Goal: Task Accomplishment & Management: Complete application form

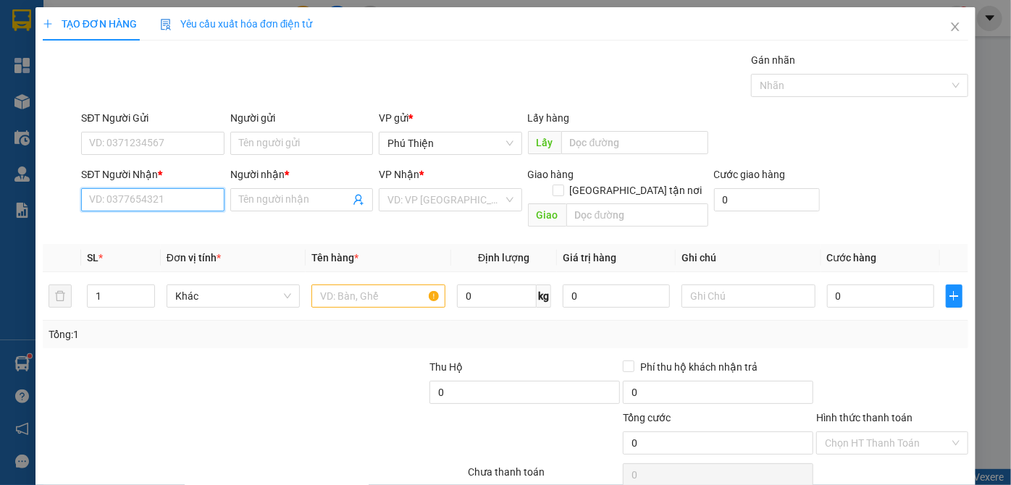
click at [121, 203] on input "SĐT Người Nhận *" at bounding box center [152, 199] width 143 height 23
type input "0918341737"
click at [139, 236] on div "0918341737 - a.tuấn" at bounding box center [150, 227] width 141 height 23
type input "a.tuấn"
type input "0918341737"
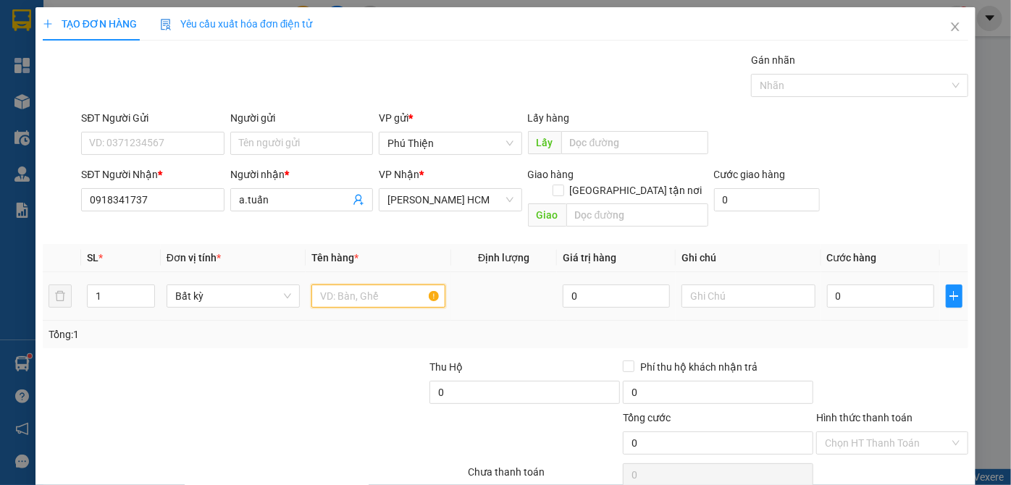
click at [363, 285] on input "text" at bounding box center [378, 296] width 134 height 23
type input "hộp"
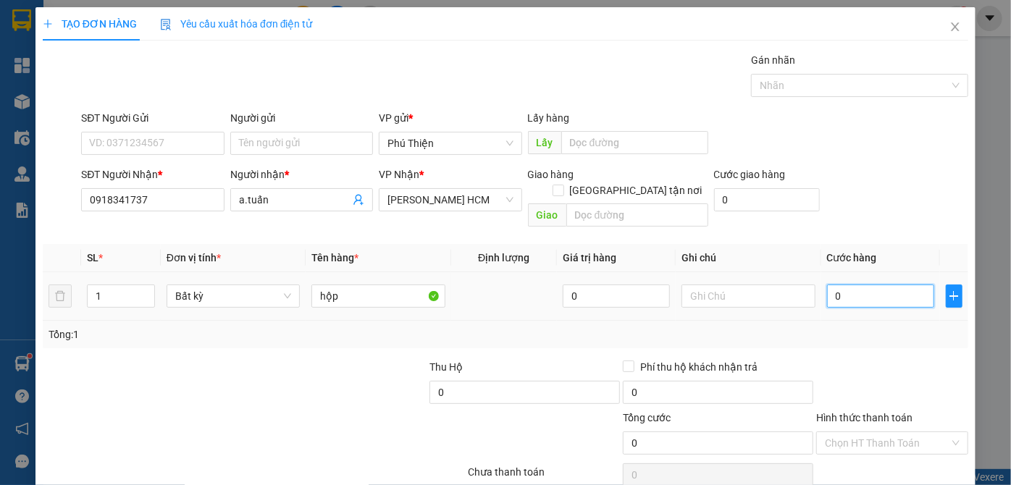
click at [870, 288] on input "0" at bounding box center [880, 296] width 107 height 23
type input "4"
type input "40"
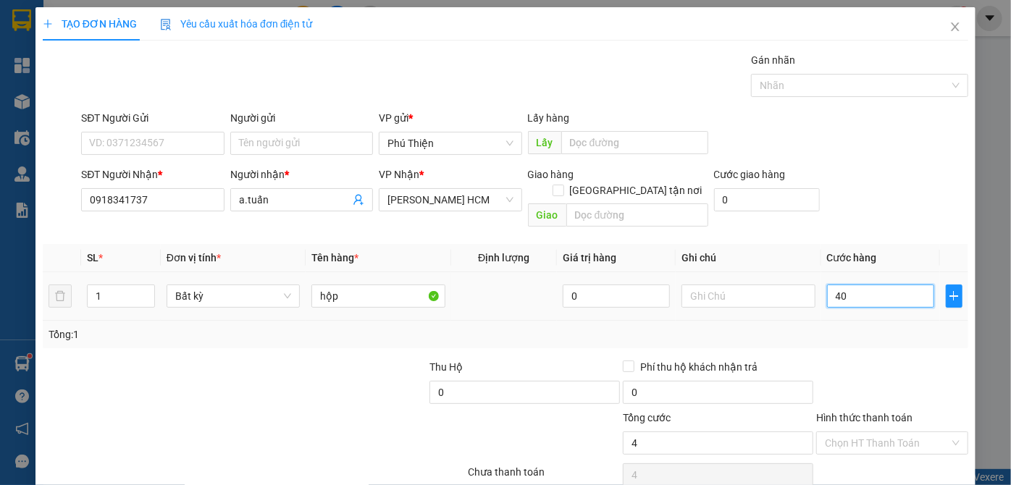
type input "40"
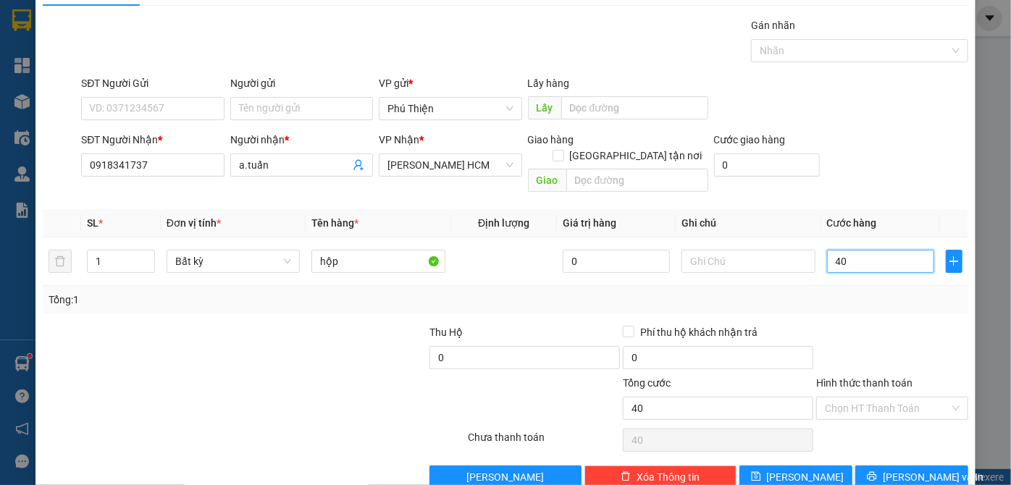
scroll to position [49, 0]
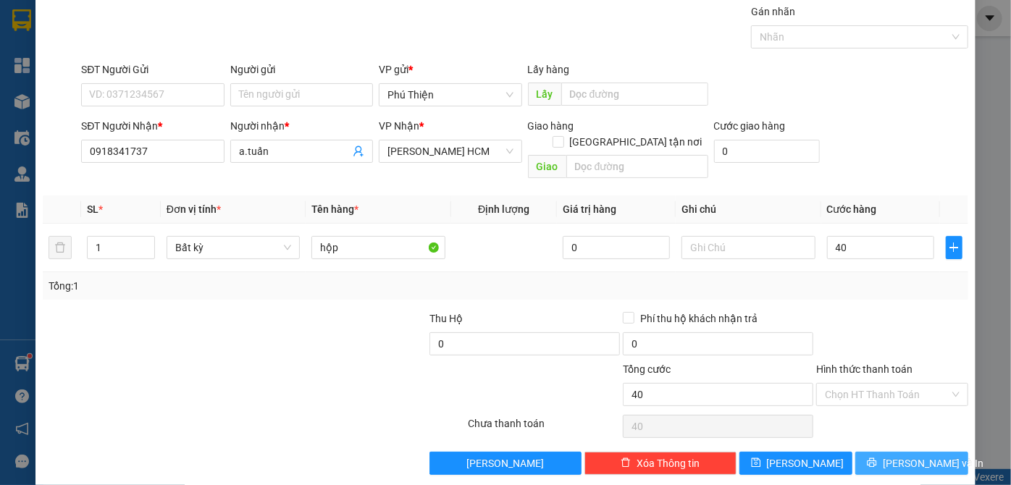
type input "40.000"
click at [905, 455] on span "[PERSON_NAME] và In" at bounding box center [933, 463] width 101 height 16
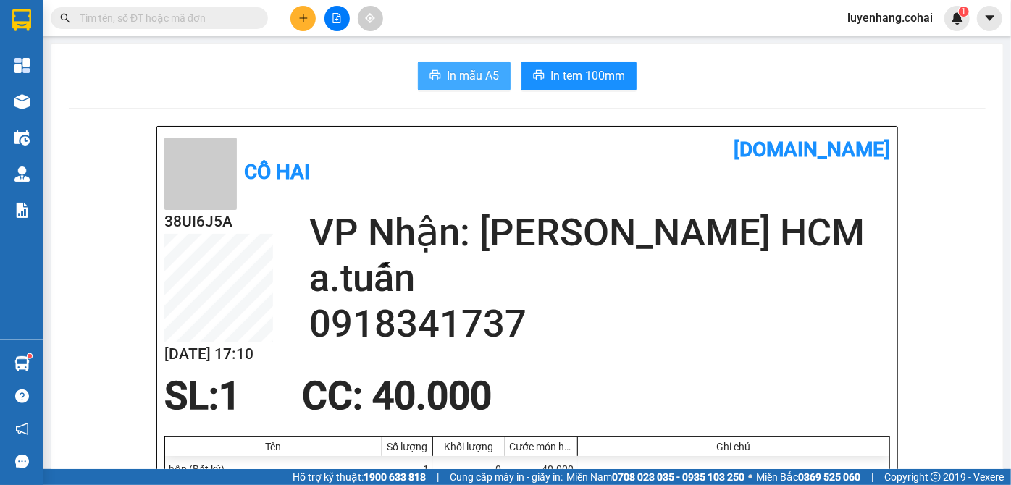
click at [469, 82] on span "In mẫu A5" at bounding box center [473, 76] width 52 height 18
click at [343, 22] on button at bounding box center [336, 18] width 25 height 25
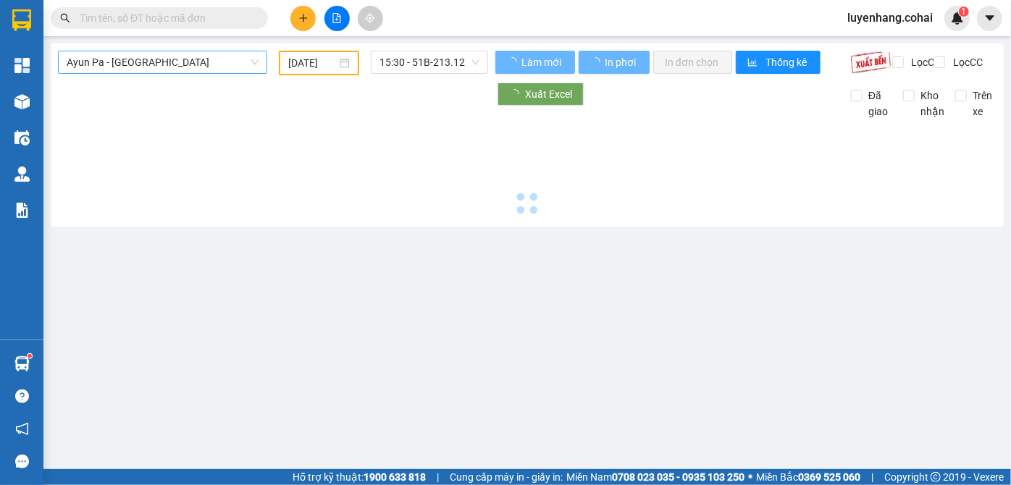
type input "[DATE]"
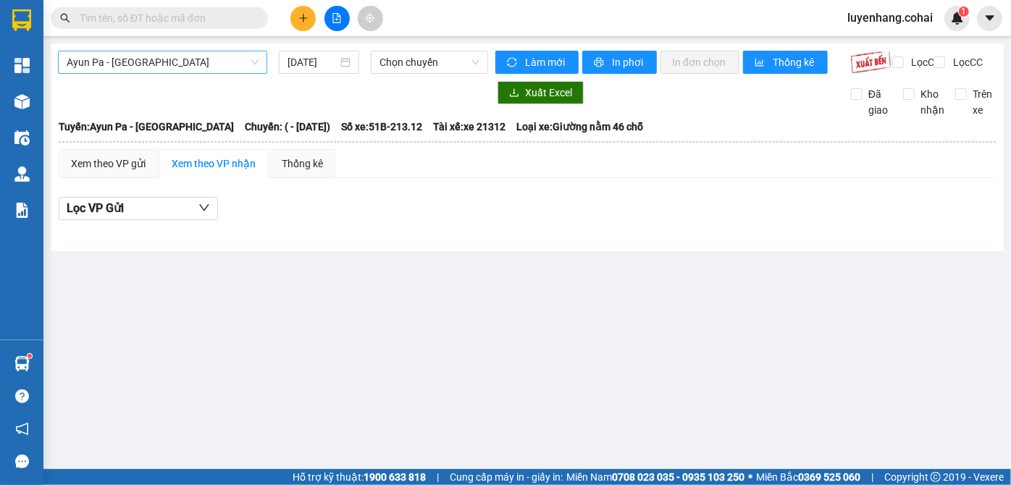
click at [172, 64] on span "Ayun Pa - [GEOGRAPHIC_DATA]" at bounding box center [163, 62] width 192 height 22
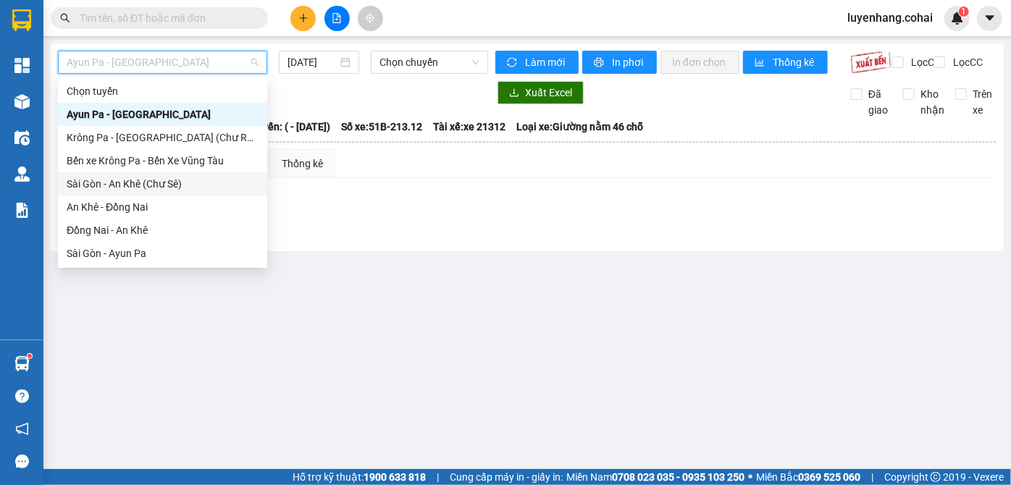
click at [175, 190] on div "Sài Gòn - An Khê (Chư Sê)" at bounding box center [163, 184] width 192 height 16
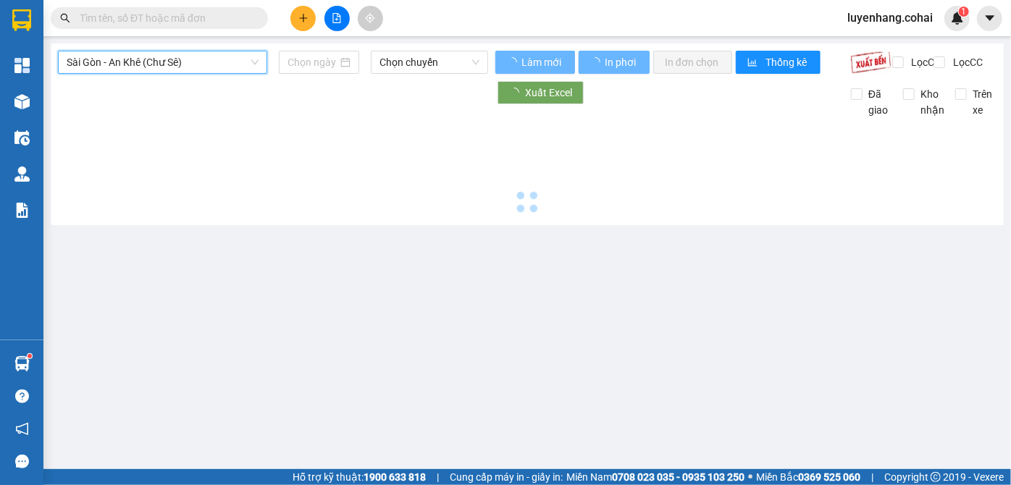
type input "[DATE]"
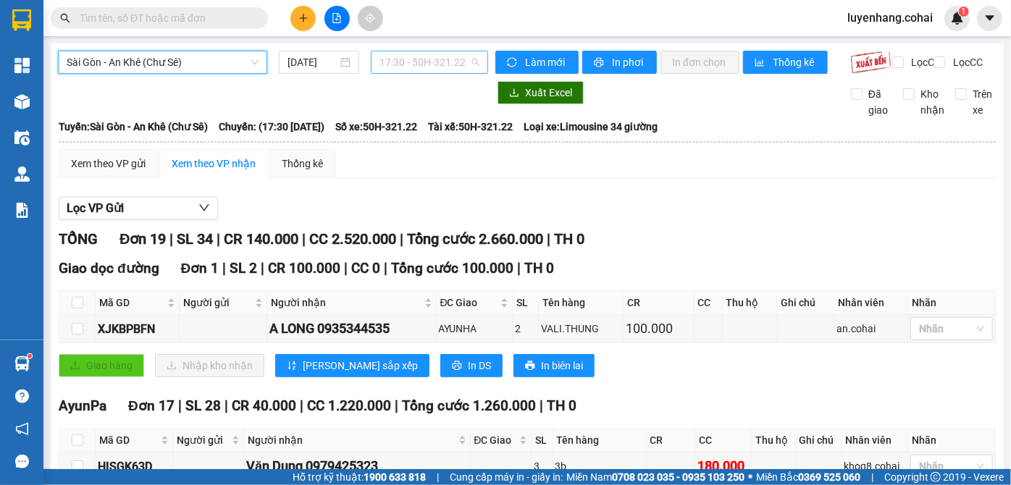
click at [439, 66] on span "17:30 - 50H-321.22" at bounding box center [429, 62] width 100 height 22
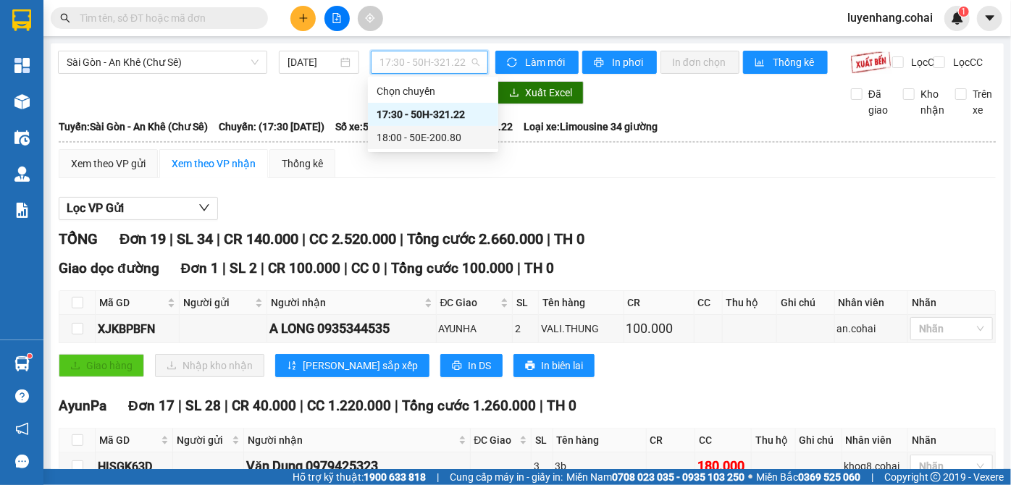
click at [455, 133] on div "18:00 - 50E-200.80" at bounding box center [432, 138] width 113 height 16
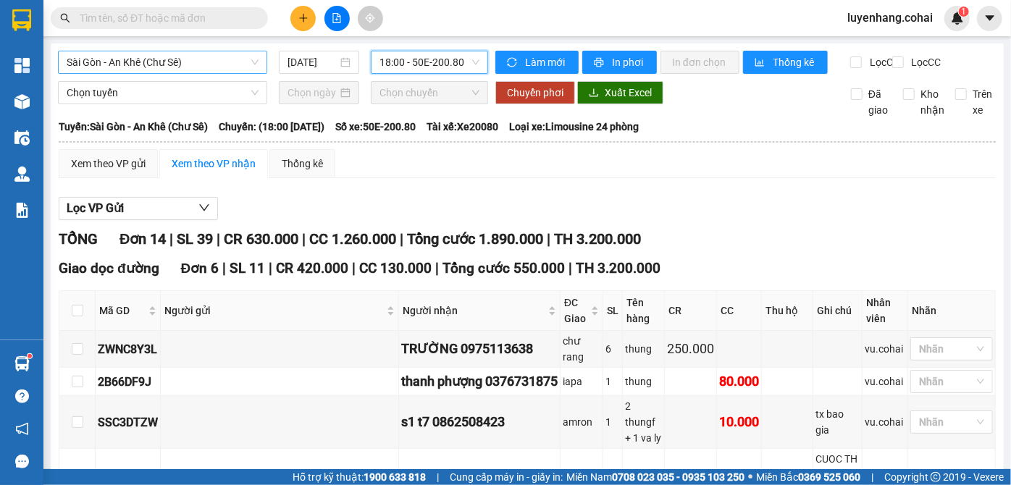
click at [191, 58] on span "Sài Gòn - An Khê (Chư Sê)" at bounding box center [163, 62] width 192 height 22
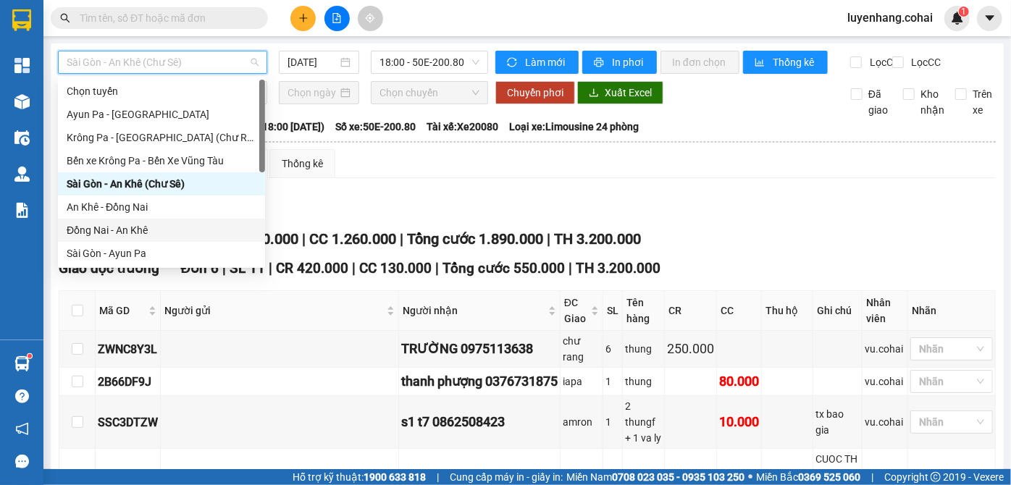
click at [187, 224] on div "Đồng Nai - An Khê" at bounding box center [162, 230] width 190 height 16
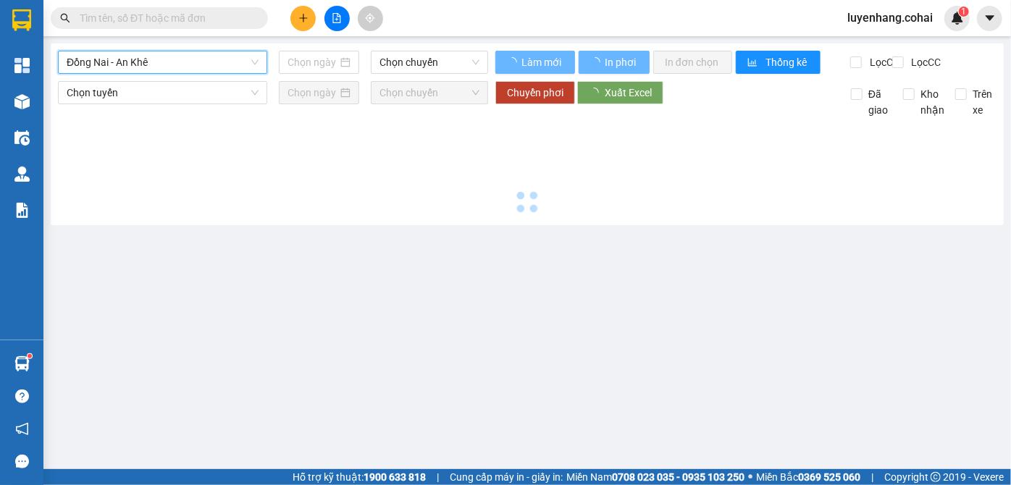
type input "[DATE]"
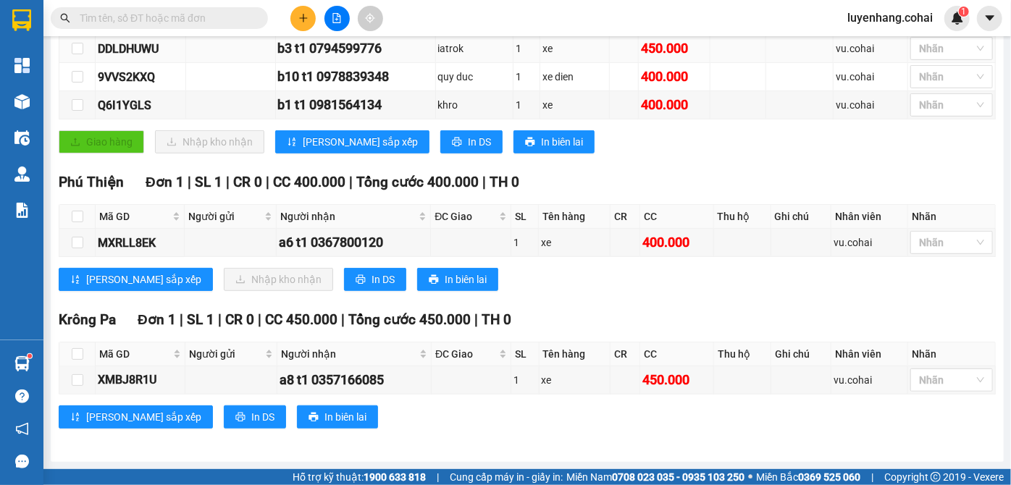
scroll to position [145, 0]
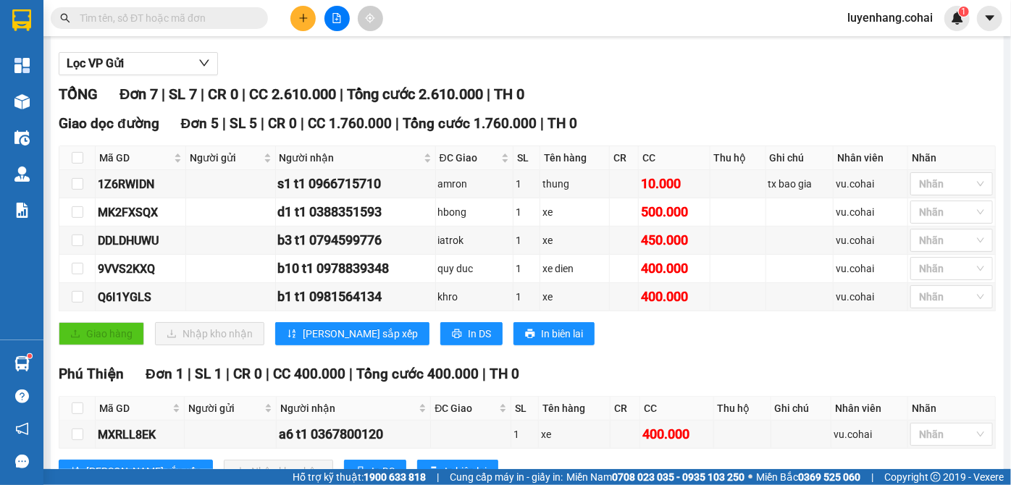
click at [691, 370] on div "TỔNG Đơn 7 | SL 7 | CR 0 | CC 2.610.000 | Tổng cước 2.610.000 | TH 0 Giao dọc đ…" at bounding box center [527, 360] width 937 height 555
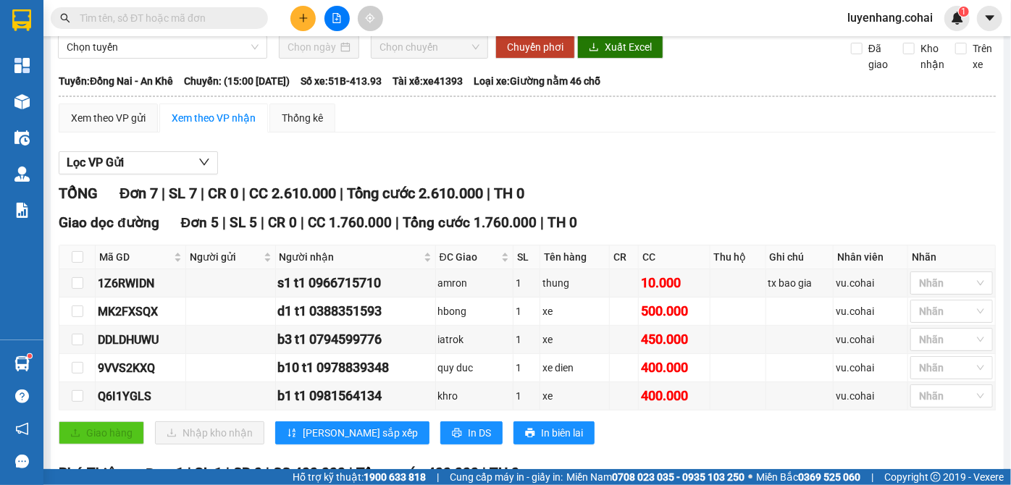
scroll to position [0, 0]
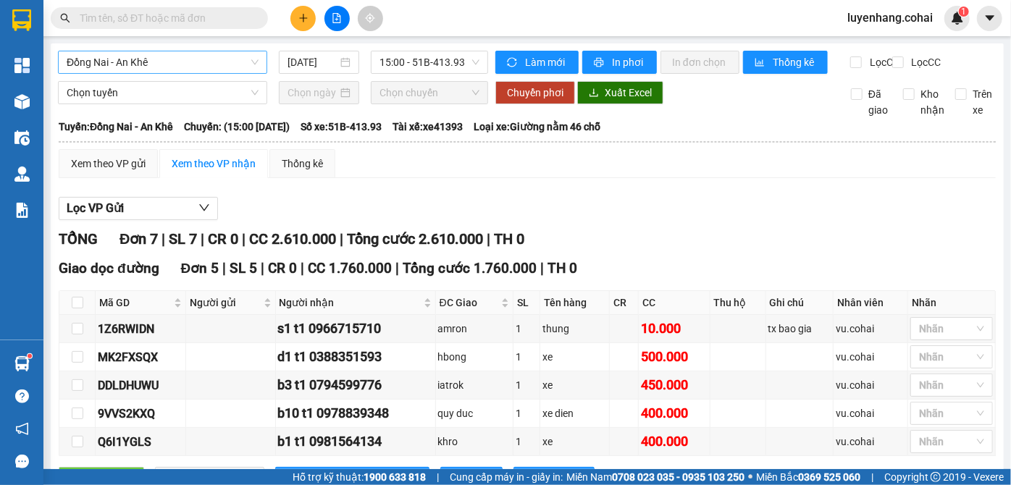
click at [139, 56] on span "Đồng Nai - An Khê" at bounding box center [163, 62] width 192 height 22
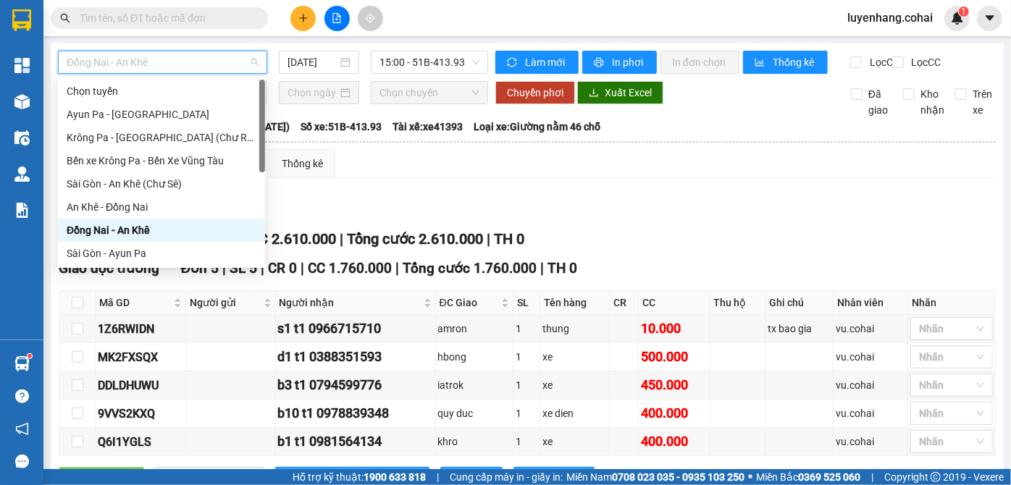
scroll to position [65, 0]
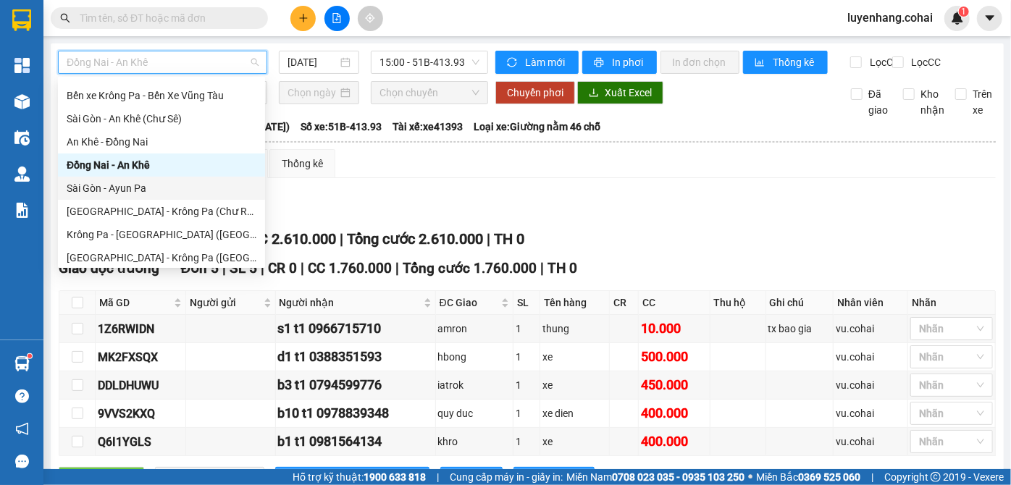
click at [170, 198] on div "Sài Gòn - Ayun Pa" at bounding box center [161, 188] width 207 height 23
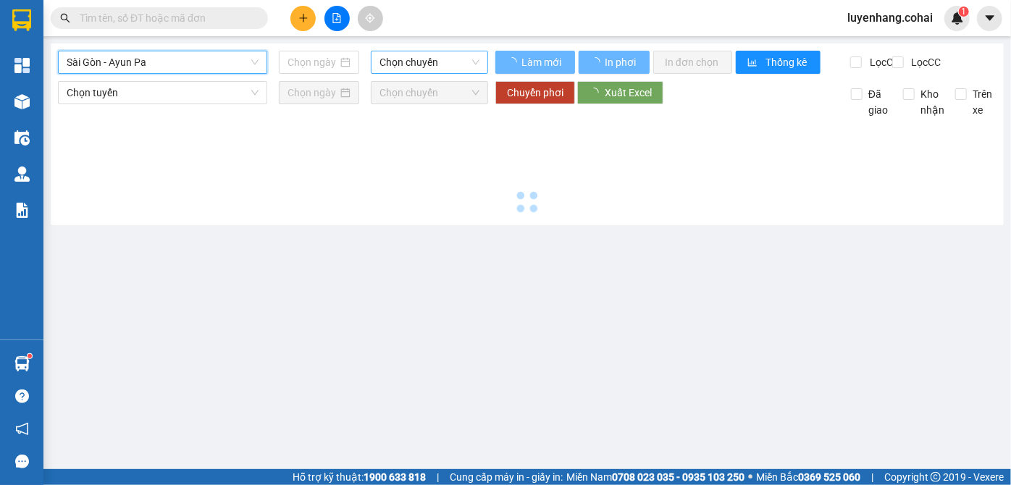
type input "[DATE]"
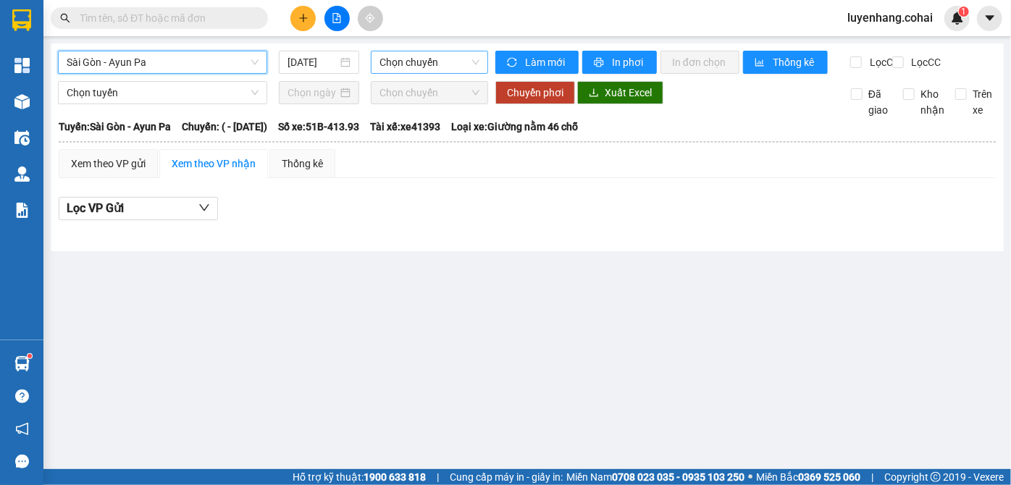
click at [416, 60] on span "Chọn chuyến" at bounding box center [429, 62] width 100 height 22
click at [149, 62] on span "Sài Gòn - Ayun Pa" at bounding box center [163, 62] width 192 height 22
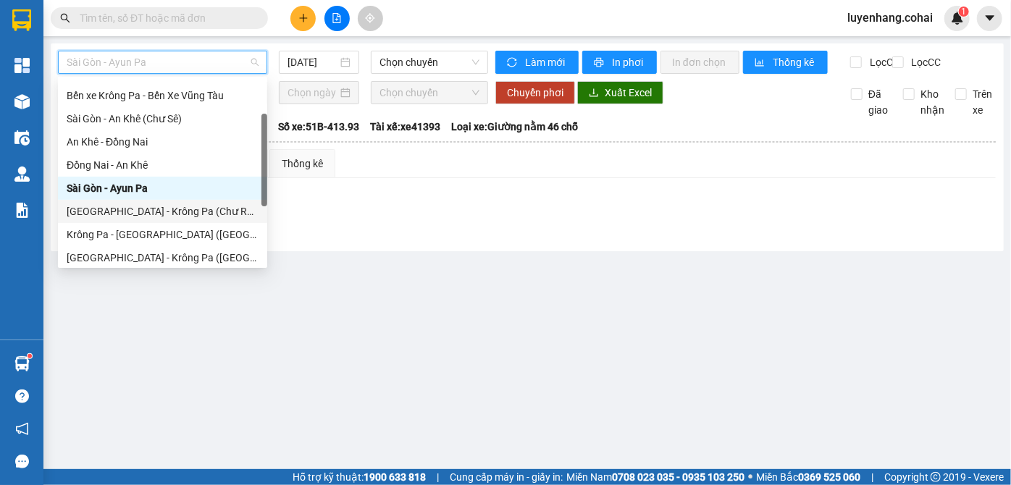
click at [179, 212] on div "[GEOGRAPHIC_DATA] - Krông Pa (Chư RCăm)" at bounding box center [163, 211] width 192 height 16
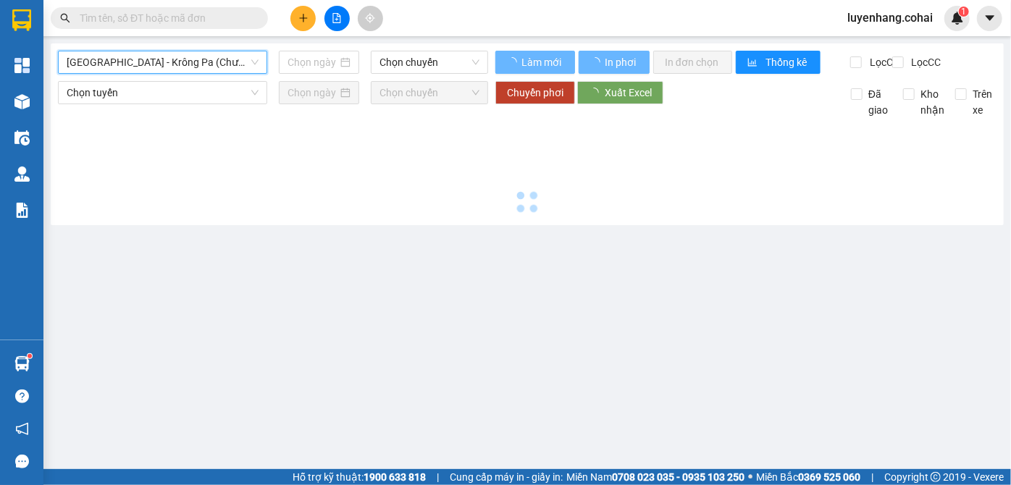
type input "[DATE]"
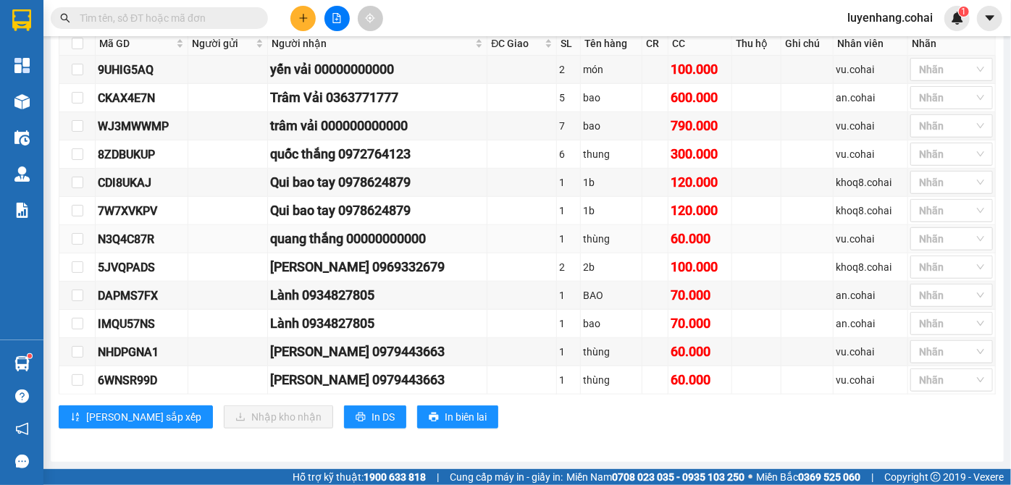
scroll to position [444, 0]
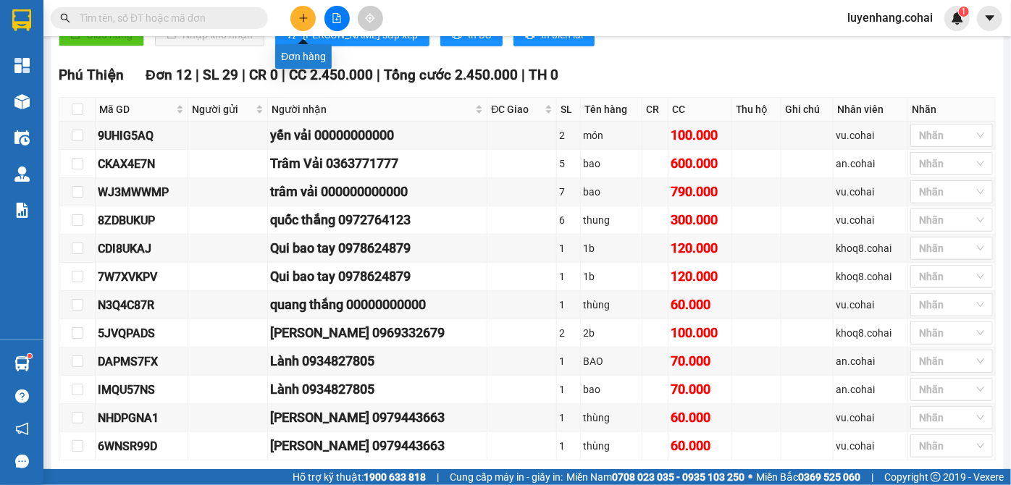
click at [303, 14] on icon "plus" at bounding box center [303, 18] width 10 height 10
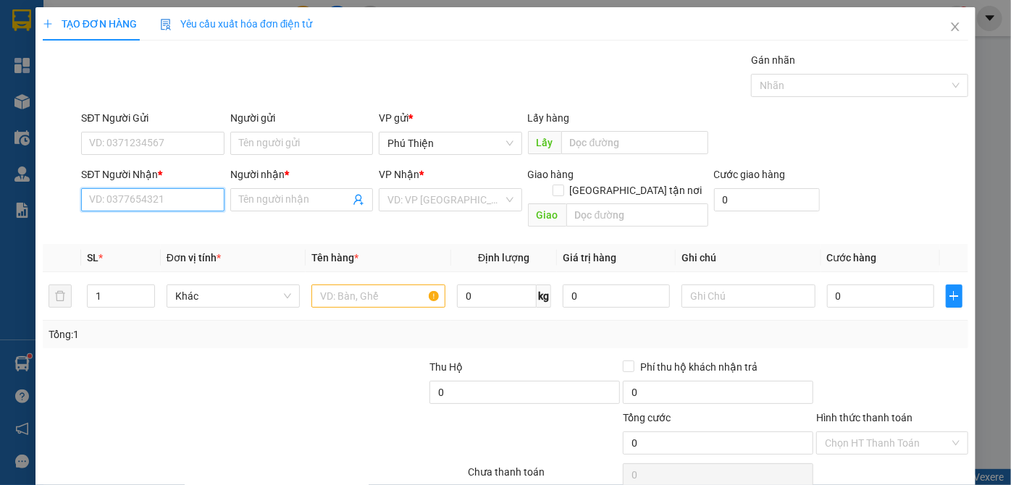
click at [144, 201] on input "SĐT Người Nhận *" at bounding box center [152, 199] width 143 height 23
type input "0981664264"
click at [171, 193] on input "0981664264" at bounding box center [152, 199] width 143 height 23
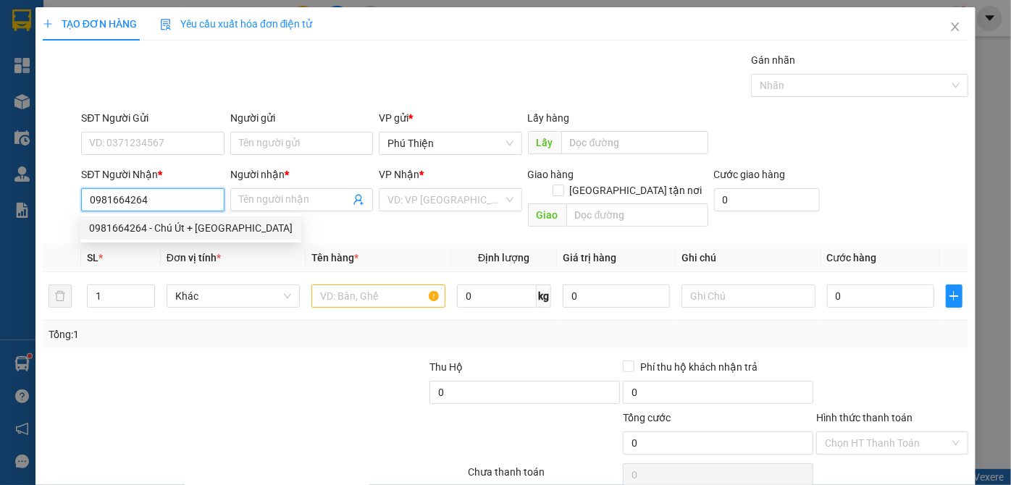
click at [179, 195] on input "0981664264" at bounding box center [152, 199] width 143 height 23
click at [190, 226] on div "0981664264 - Chú Út + [GEOGRAPHIC_DATA]" at bounding box center [190, 228] width 203 height 16
type input "Chú Út + Cô Hà"
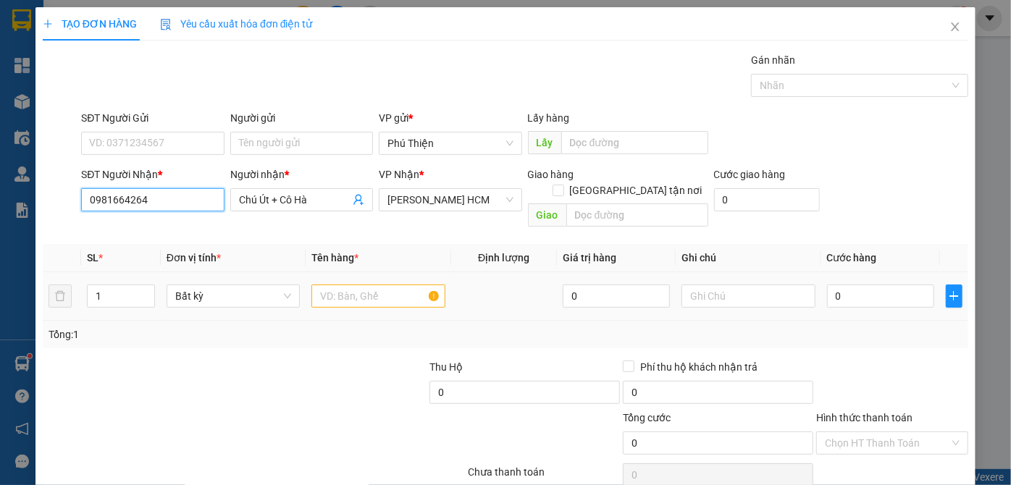
type input "0981664264"
click at [374, 285] on input "text" at bounding box center [378, 296] width 134 height 23
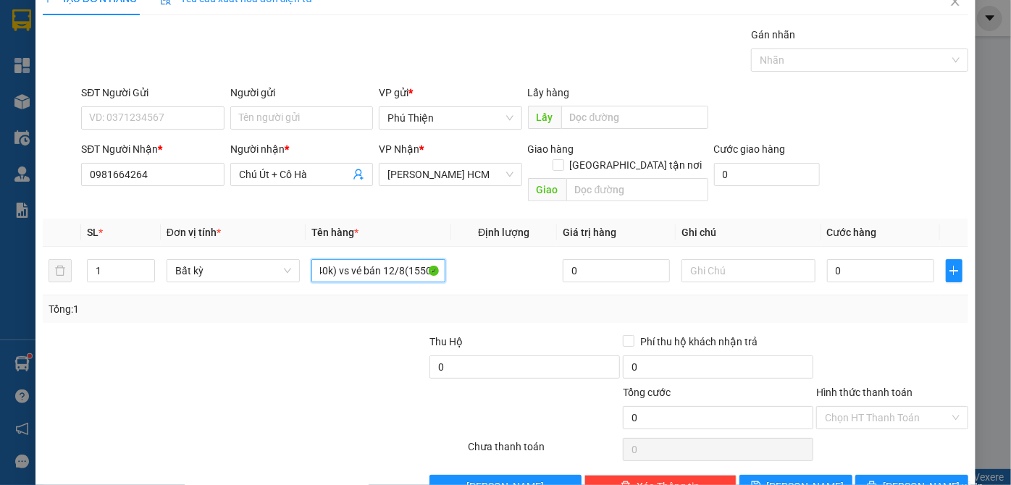
scroll to position [49, 0]
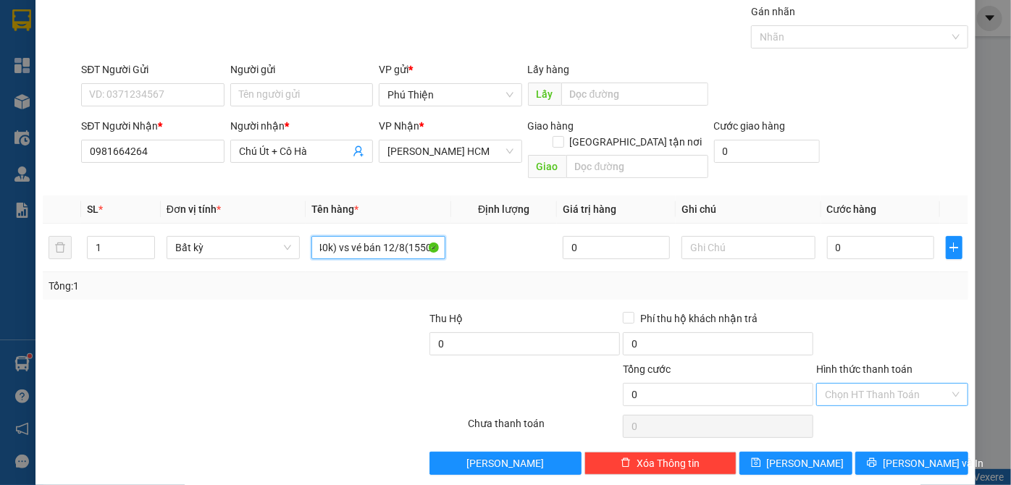
type input "1 bì thư hàng sg-pth 11/8(1340k) vs vé bán 12/8(1550k)"
drag, startPoint x: 893, startPoint y: 380, endPoint x: 887, endPoint y: 387, distance: 9.3
click at [892, 384] on input "Hình thức thanh toán" at bounding box center [887, 395] width 125 height 22
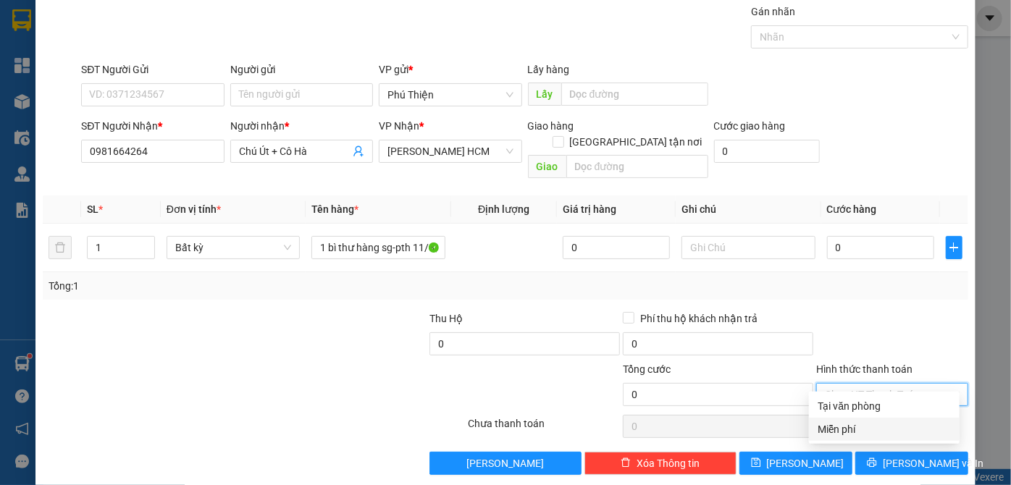
click at [859, 431] on div "Miễn phí" at bounding box center [883, 429] width 133 height 16
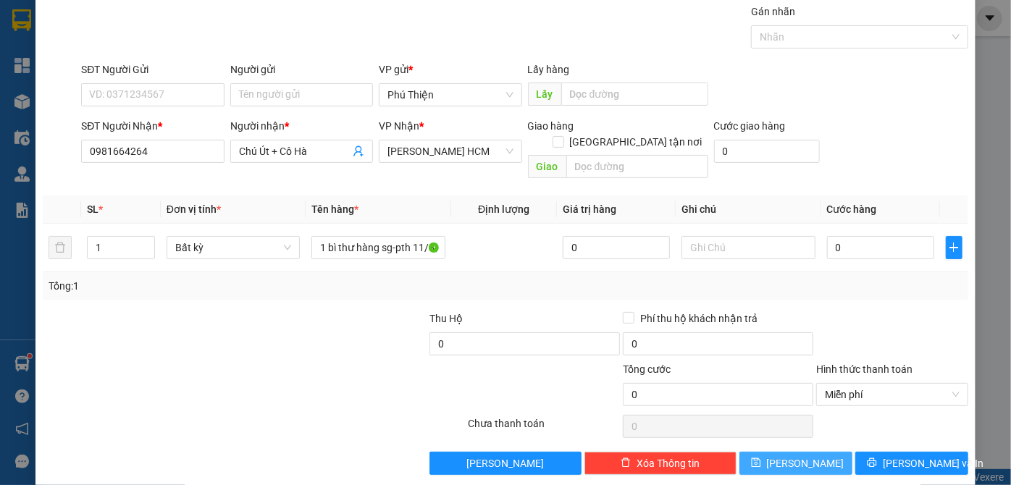
click at [806, 452] on button "[PERSON_NAME]" at bounding box center [795, 463] width 113 height 23
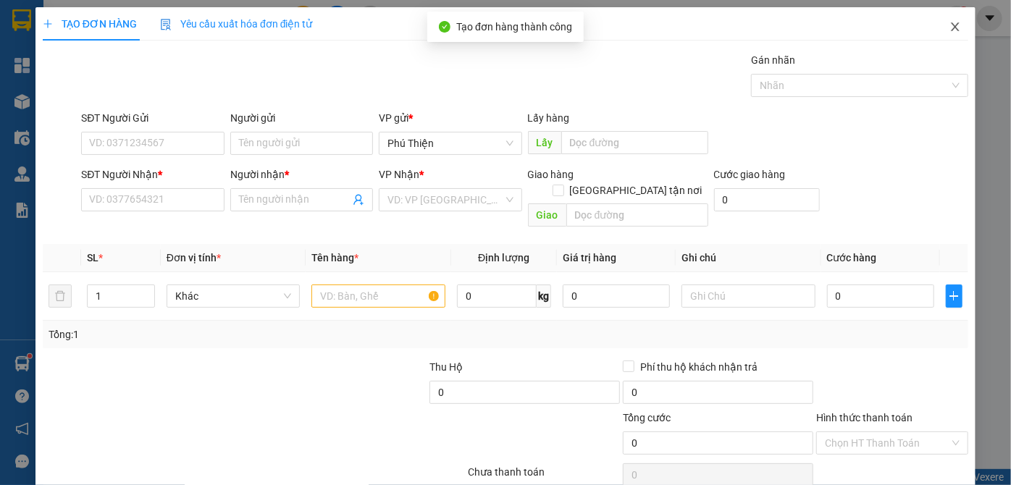
click at [949, 24] on icon "close" at bounding box center [955, 27] width 12 height 12
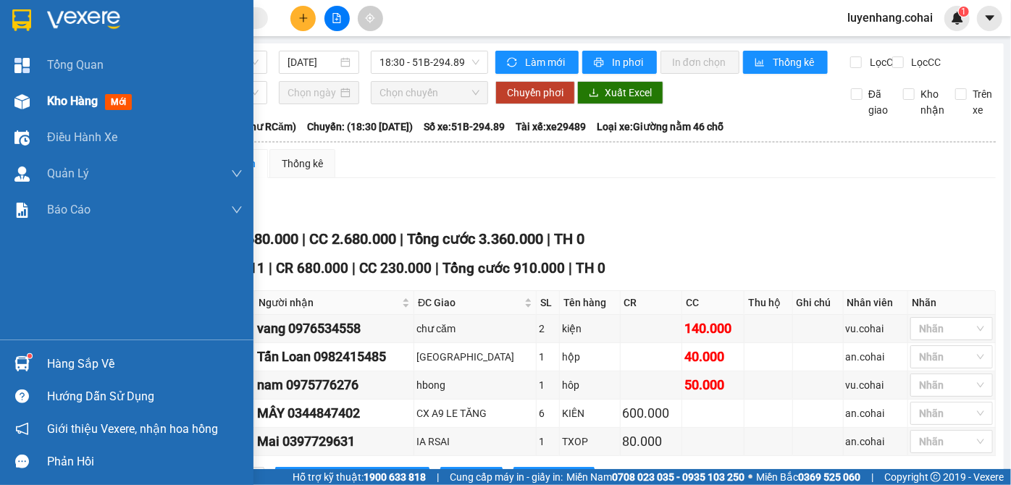
click at [70, 101] on span "Kho hàng" at bounding box center [72, 101] width 51 height 14
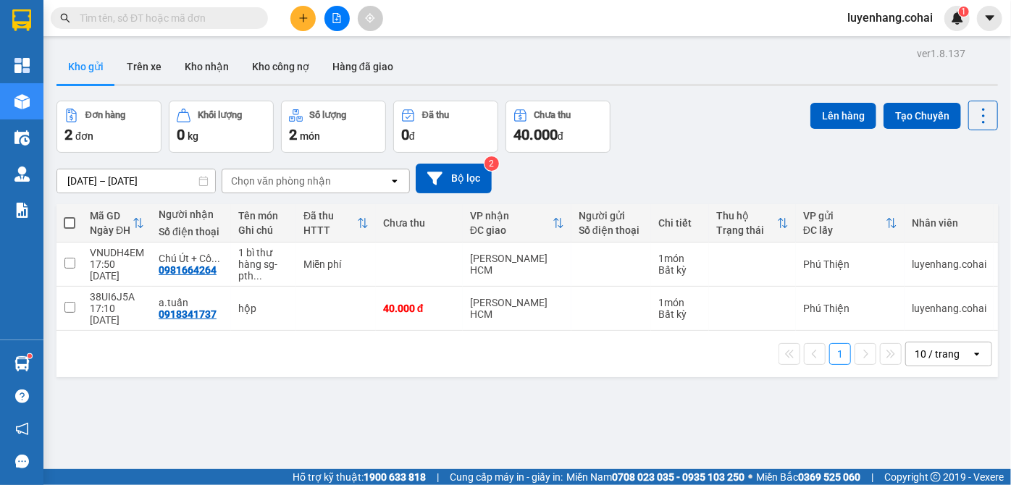
click at [71, 222] on span at bounding box center [70, 223] width 12 height 12
click at [70, 216] on input "checkbox" at bounding box center [70, 216] width 0 height 0
checkbox input "true"
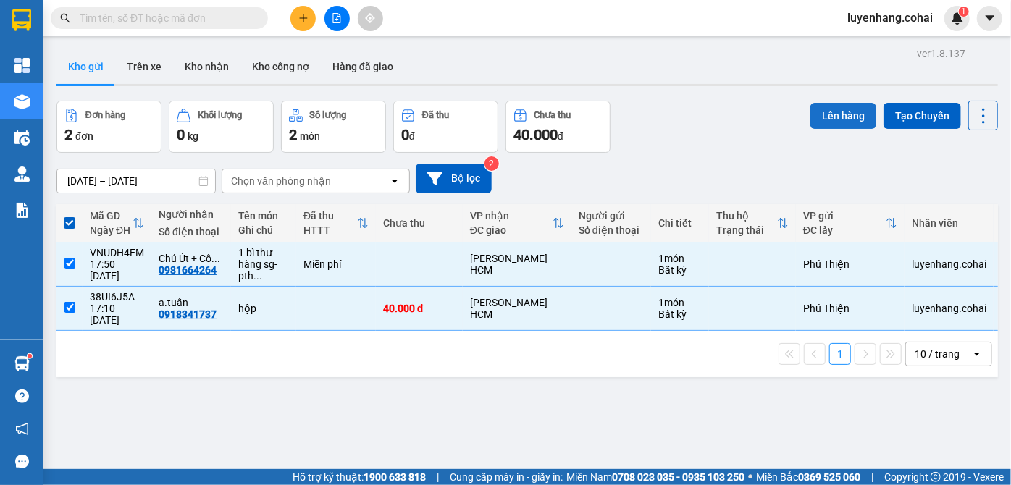
click at [829, 111] on button "Lên hàng" at bounding box center [843, 116] width 66 height 26
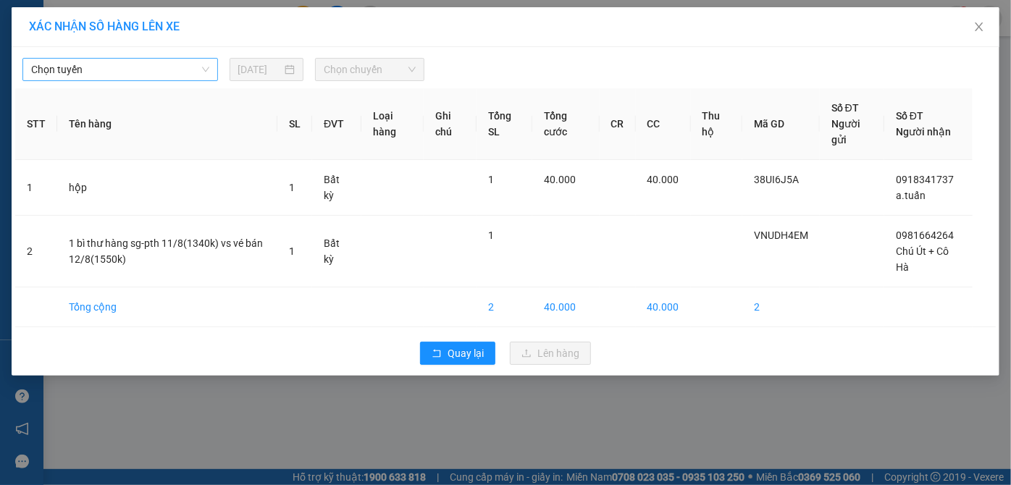
click at [158, 74] on span "Chọn tuyến" at bounding box center [120, 70] width 178 height 22
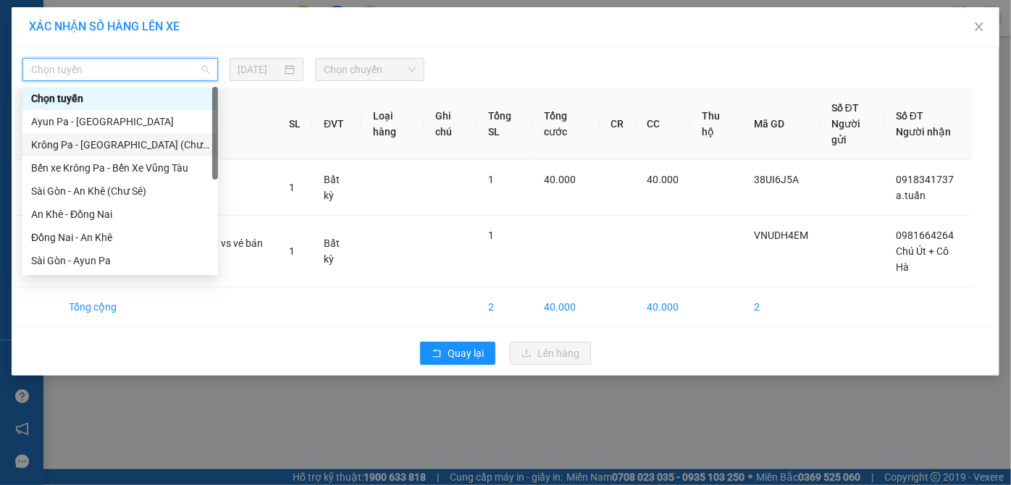
click at [148, 143] on div "Krông Pa - [GEOGRAPHIC_DATA] (Chư RCăm)" at bounding box center [120, 145] width 178 height 16
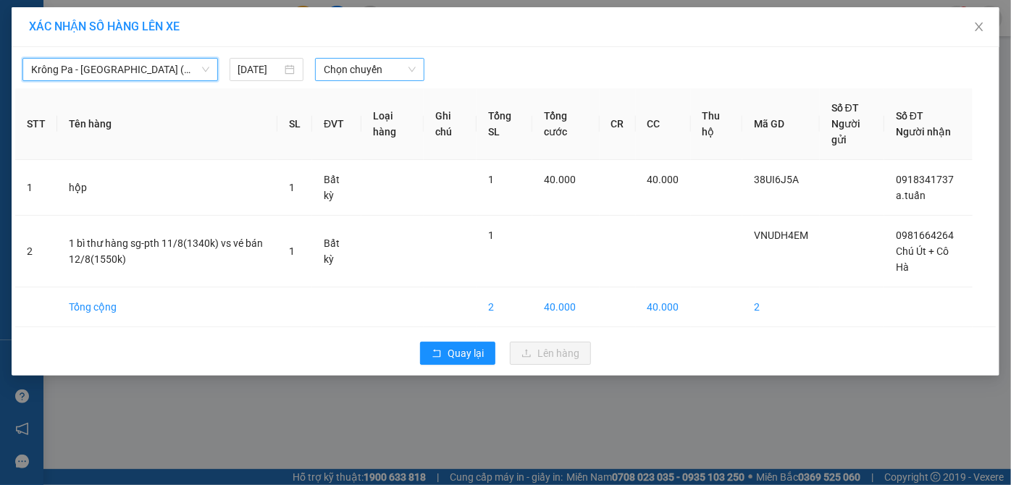
click at [358, 71] on span "Chọn chuyến" at bounding box center [370, 70] width 92 height 22
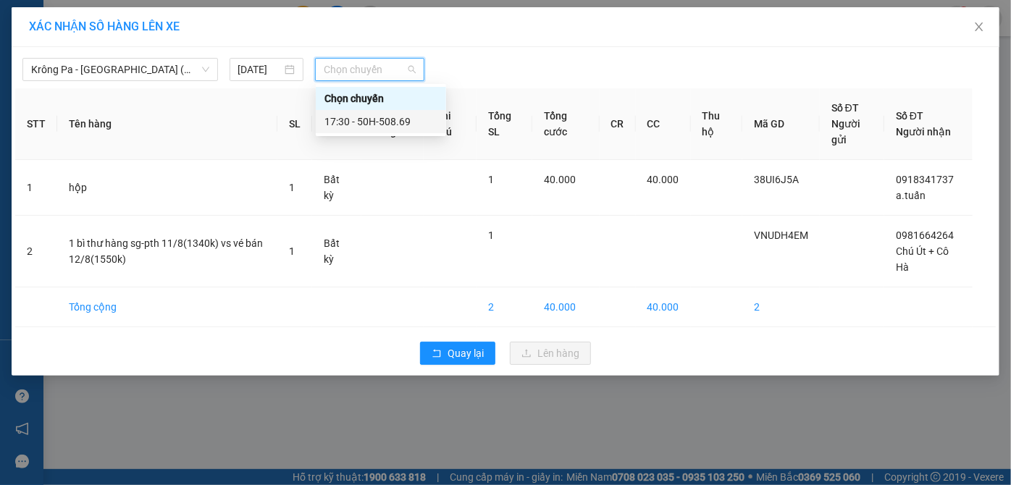
click at [409, 126] on div "17:30 - 50H-508.69" at bounding box center [380, 122] width 113 height 16
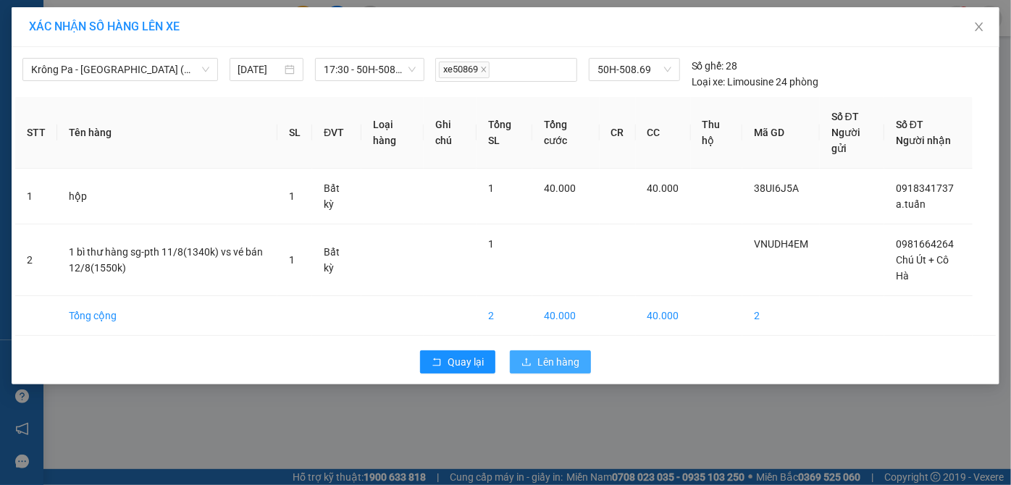
click at [554, 365] on span "Lên hàng" at bounding box center [558, 362] width 42 height 16
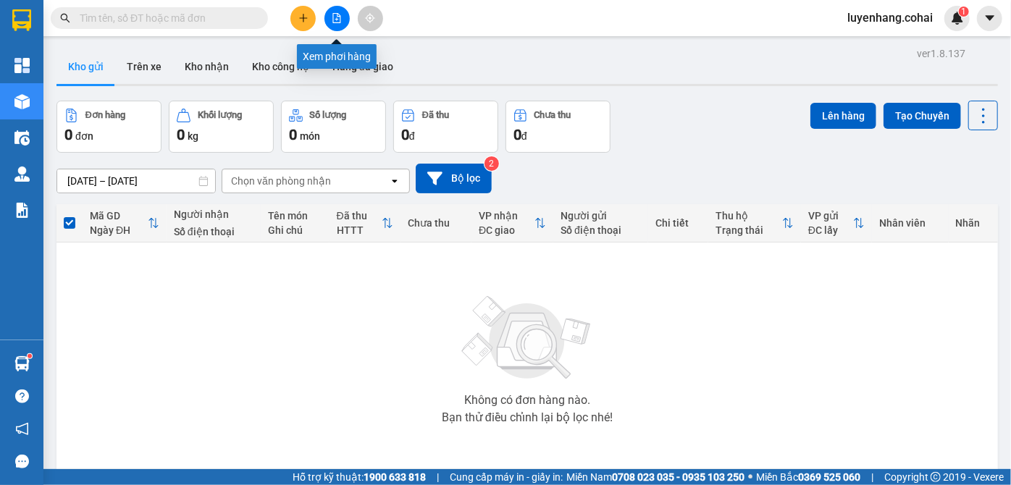
click at [333, 17] on icon "file-add" at bounding box center [337, 18] width 8 height 10
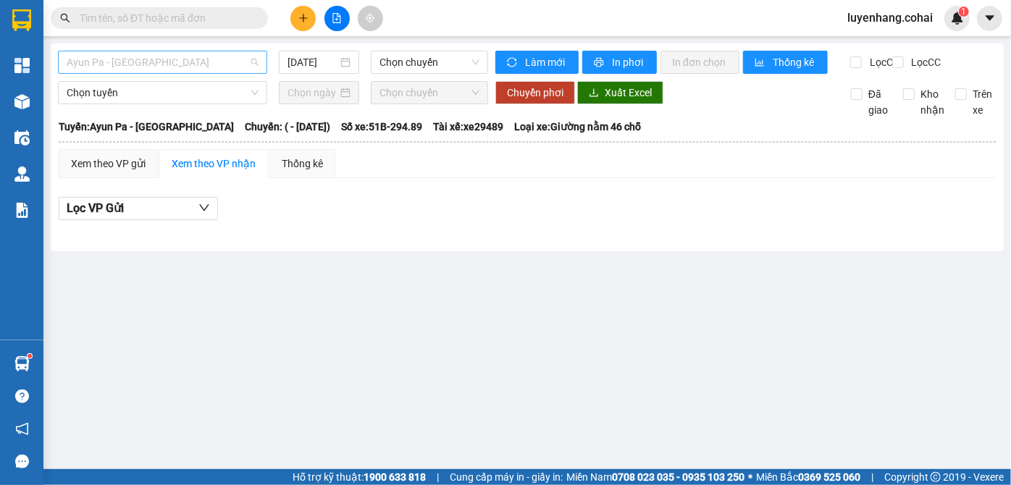
click at [158, 56] on span "Ayun Pa - [GEOGRAPHIC_DATA]" at bounding box center [163, 62] width 192 height 22
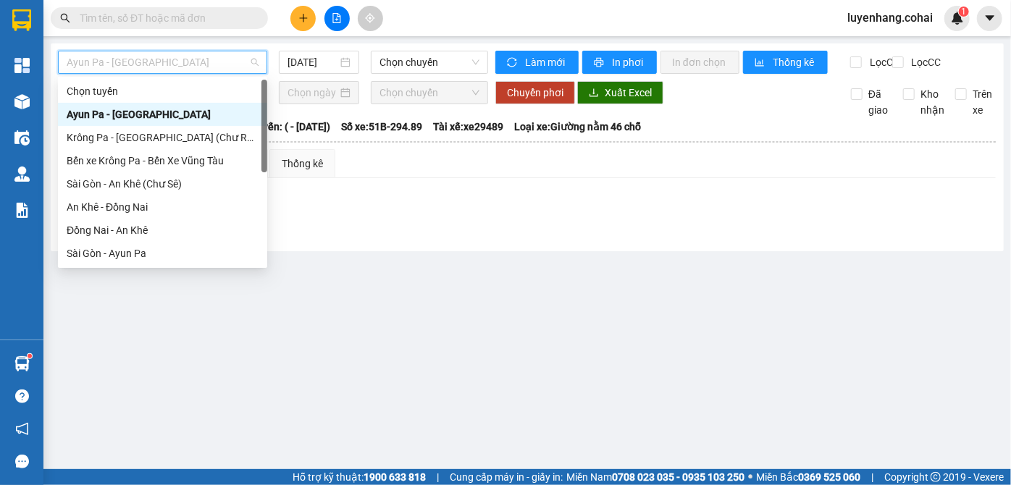
click at [158, 55] on span "Ayun Pa - [GEOGRAPHIC_DATA]" at bounding box center [163, 62] width 192 height 22
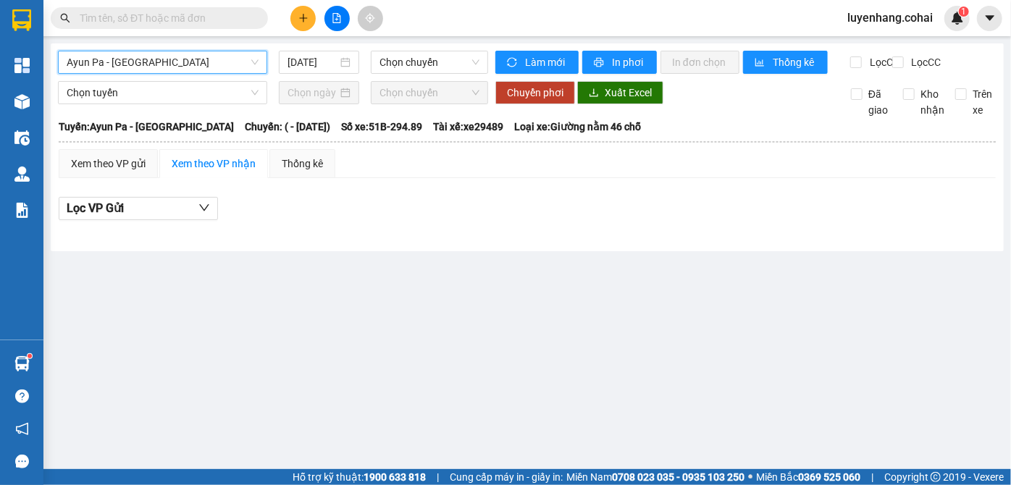
click at [198, 64] on span "Ayun Pa - [GEOGRAPHIC_DATA]" at bounding box center [163, 62] width 192 height 22
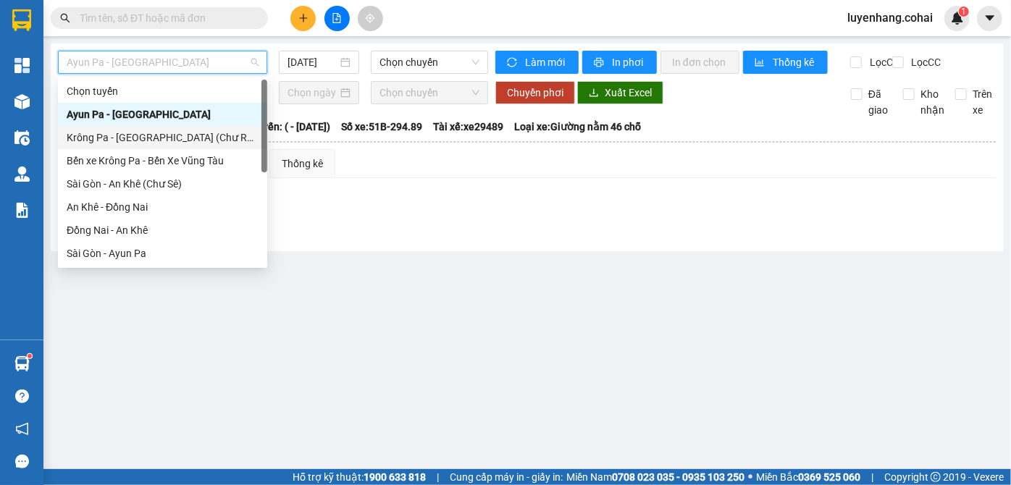
click at [188, 130] on div "Krông Pa - [GEOGRAPHIC_DATA] (Chư RCăm)" at bounding box center [163, 138] width 192 height 16
type input "[DATE]"
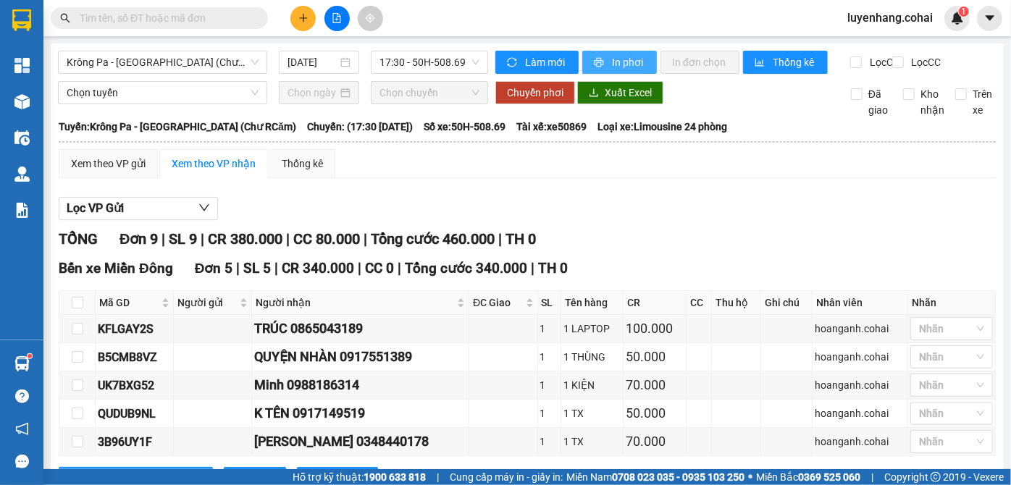
click at [616, 58] on span "In phơi" at bounding box center [628, 62] width 33 height 16
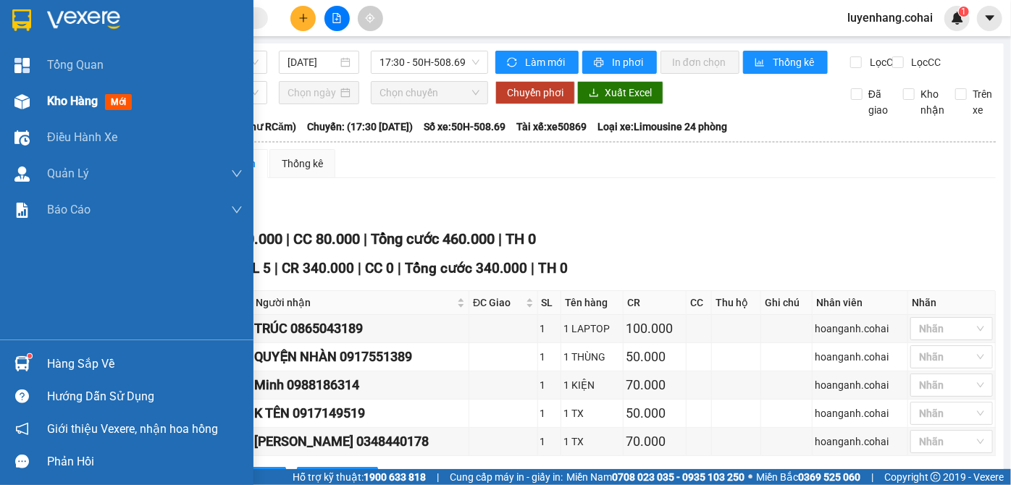
drag, startPoint x: 28, startPoint y: 102, endPoint x: 236, endPoint y: 9, distance: 227.5
click at [30, 101] on div at bounding box center [21, 101] width 25 height 25
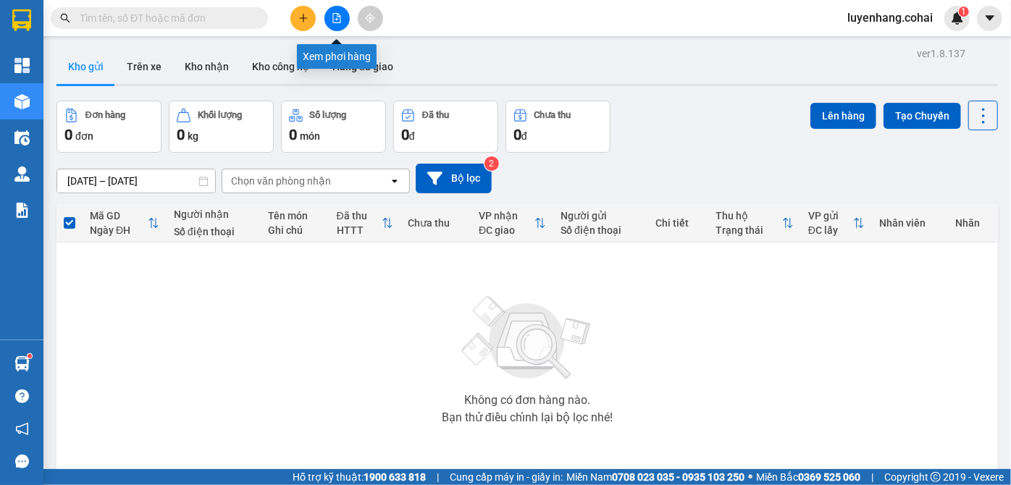
click at [335, 15] on icon "file-add" at bounding box center [337, 18] width 10 height 10
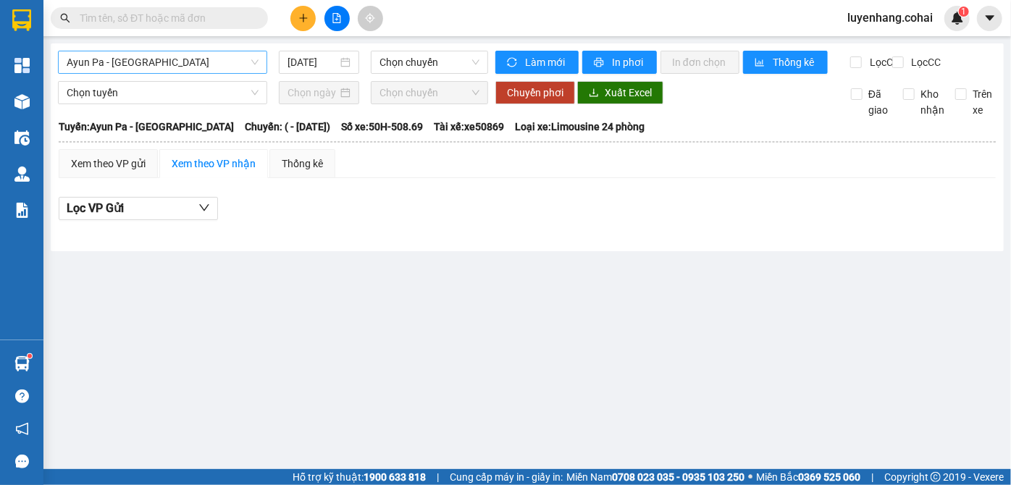
click at [208, 58] on span "Ayun Pa - [GEOGRAPHIC_DATA]" at bounding box center [163, 62] width 192 height 22
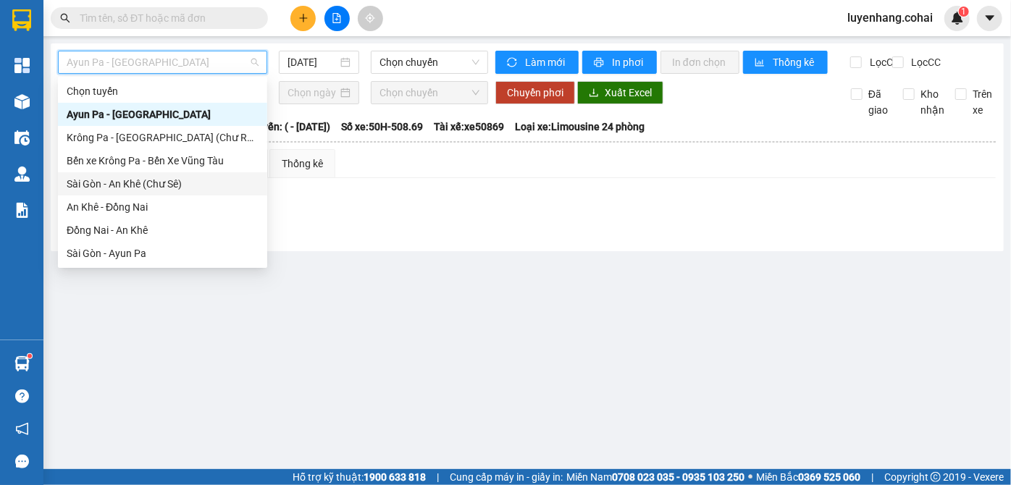
click at [172, 191] on div "Sài Gòn - An Khê (Chư Sê)" at bounding box center [163, 184] width 192 height 16
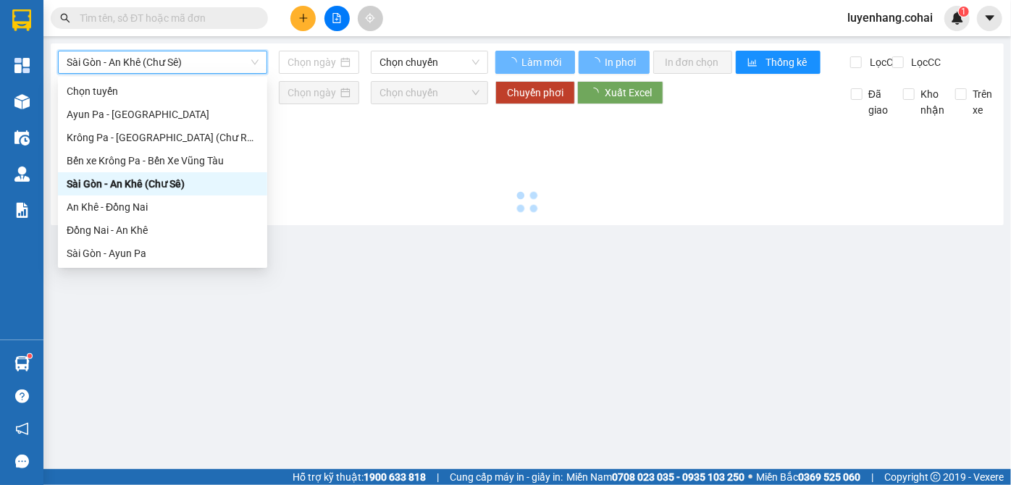
type input "[DATE]"
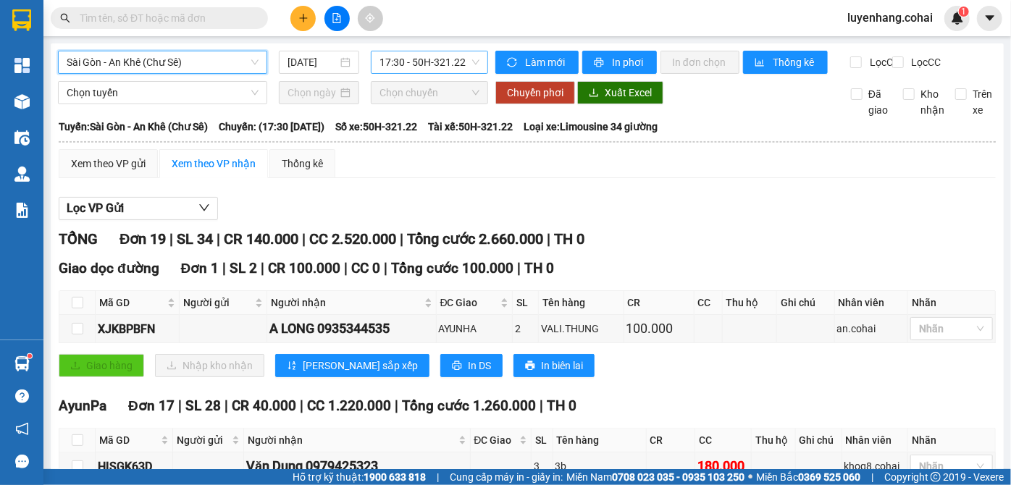
click at [455, 67] on span "17:30 - 50H-321.22" at bounding box center [429, 62] width 100 height 22
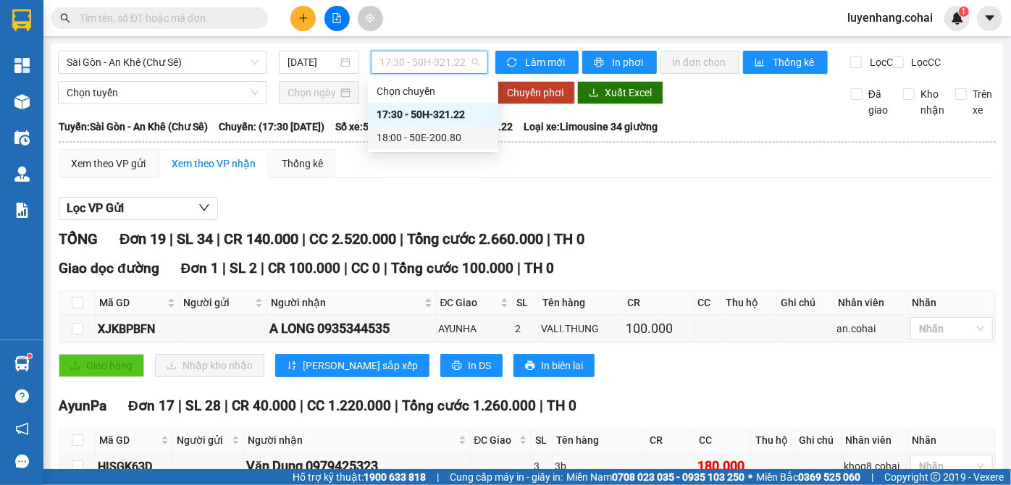
click at [460, 138] on div "18:00 - 50E-200.80" at bounding box center [432, 138] width 113 height 16
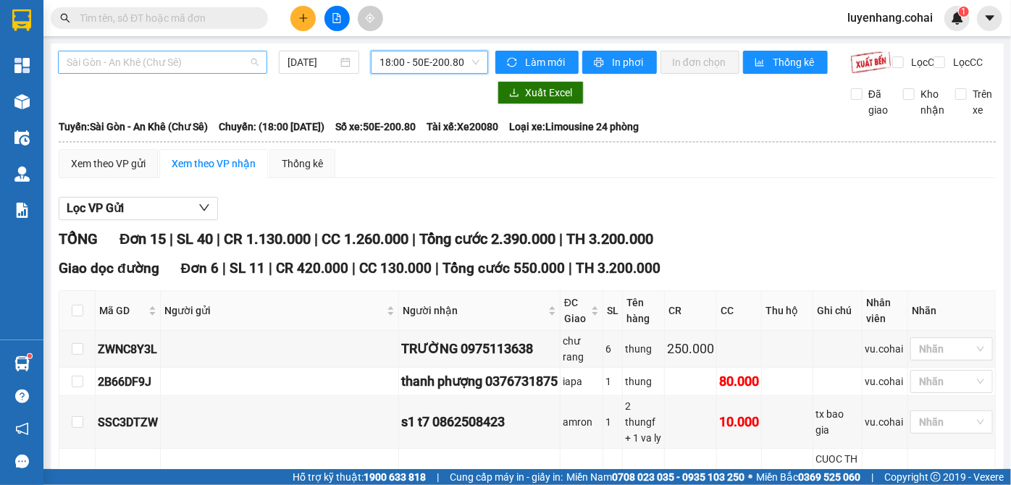
click at [164, 59] on span "Sài Gòn - An Khê (Chư Sê)" at bounding box center [163, 62] width 192 height 22
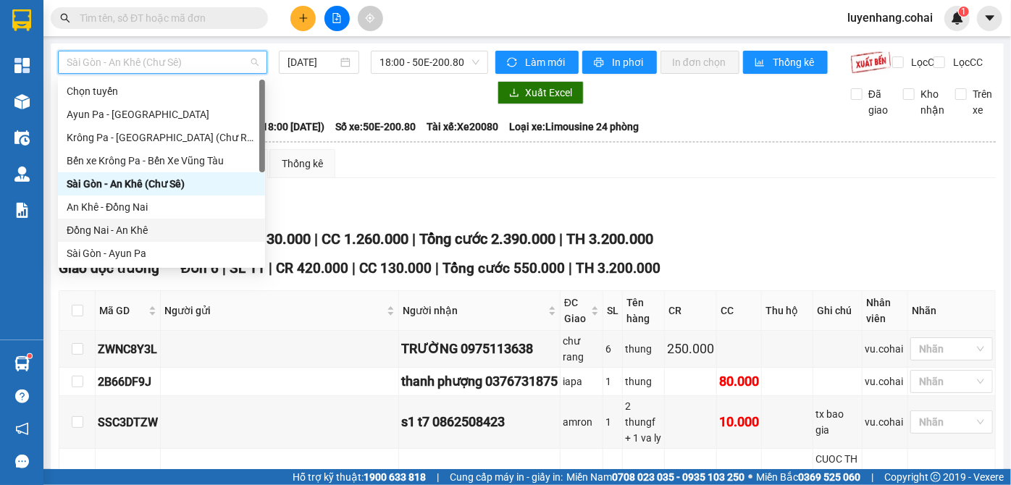
click at [172, 228] on div "Đồng Nai - An Khê" at bounding box center [162, 230] width 190 height 16
type input "[DATE]"
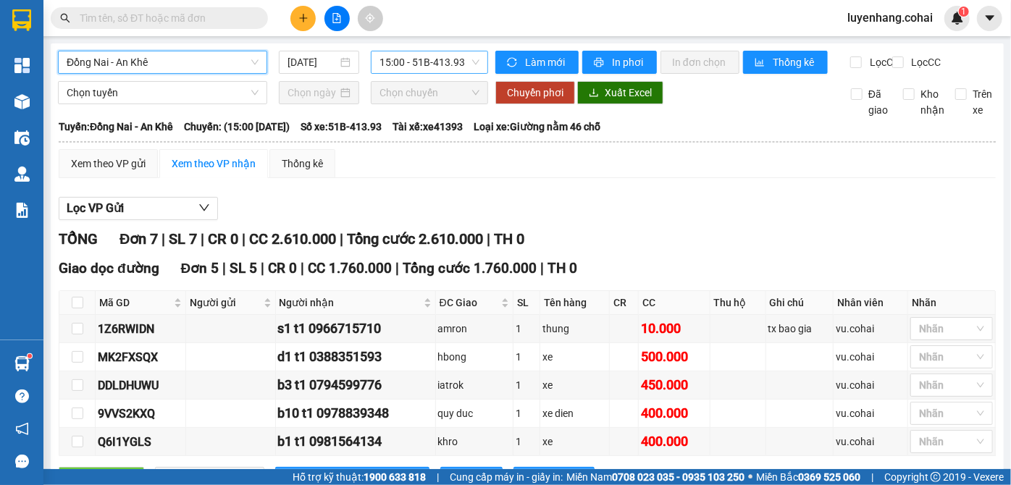
click at [450, 69] on span "15:00 - 51B-413.93" at bounding box center [429, 62] width 100 height 22
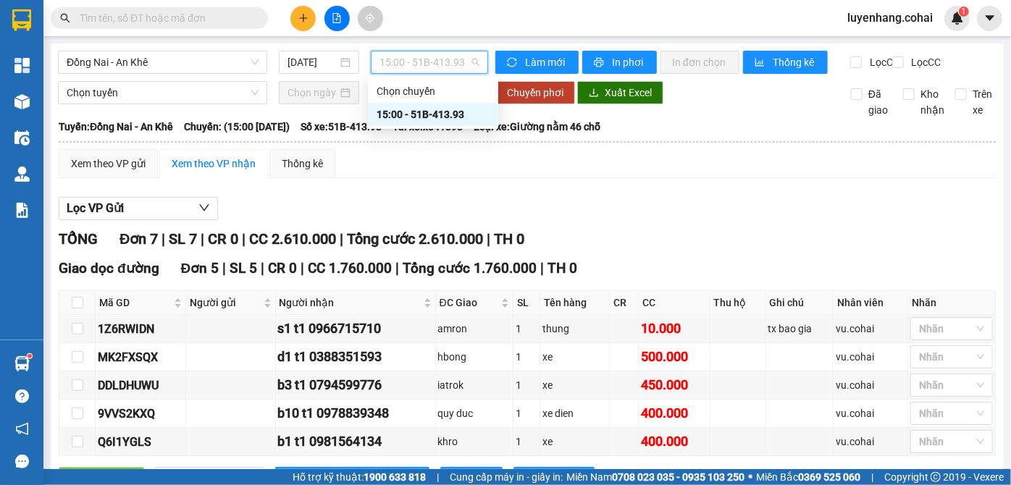
click at [450, 69] on span "15:00 - 51B-413.93" at bounding box center [429, 62] width 100 height 22
click at [201, 59] on span "Đồng Nai - An Khê" at bounding box center [163, 62] width 192 height 22
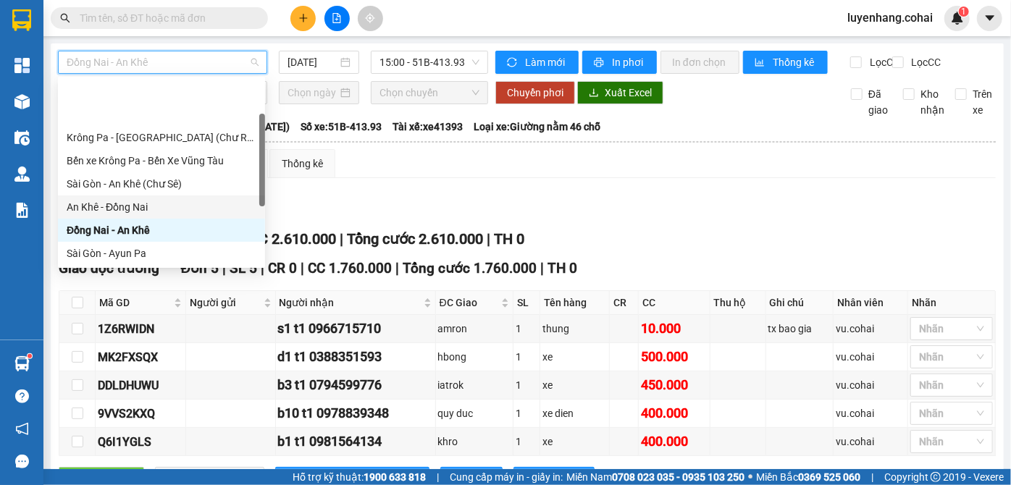
scroll to position [65, 0]
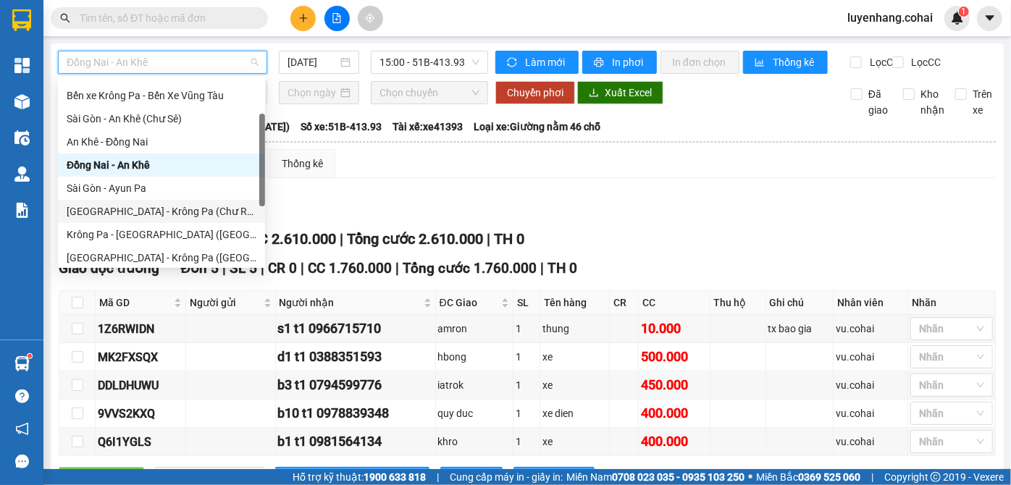
click at [180, 211] on div "[GEOGRAPHIC_DATA] - Krông Pa (Chư RCăm)" at bounding box center [162, 211] width 190 height 16
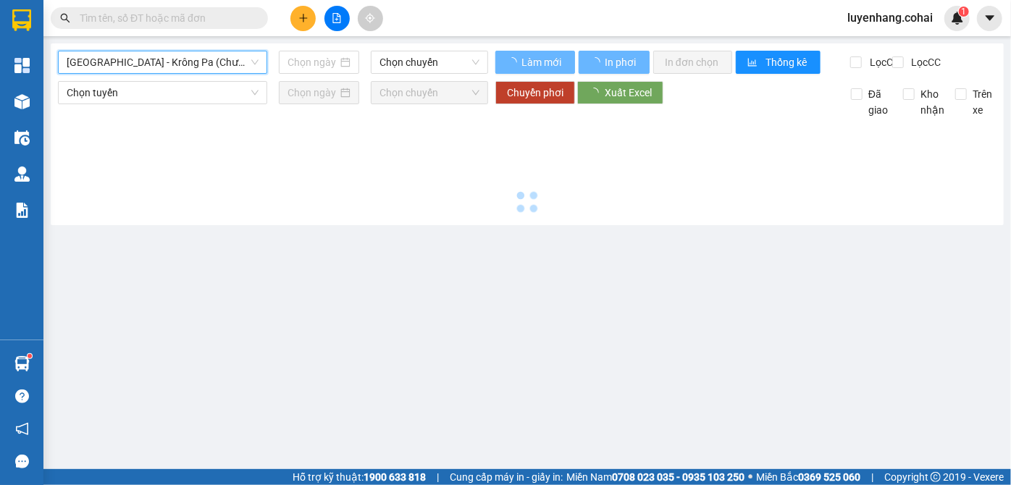
type input "[DATE]"
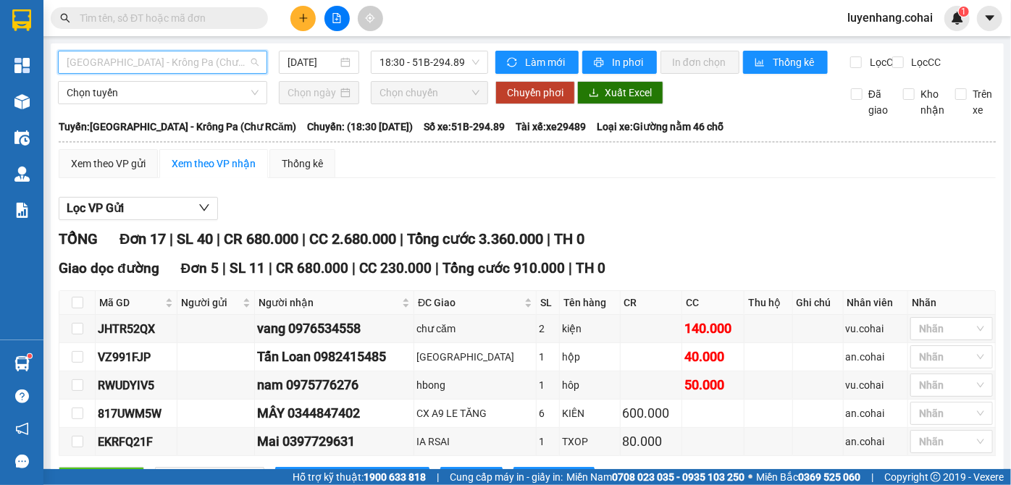
drag, startPoint x: 233, startPoint y: 62, endPoint x: 224, endPoint y: 62, distance: 8.7
click at [233, 62] on span "[GEOGRAPHIC_DATA] - Krông Pa (Chư RCăm)" at bounding box center [163, 62] width 192 height 22
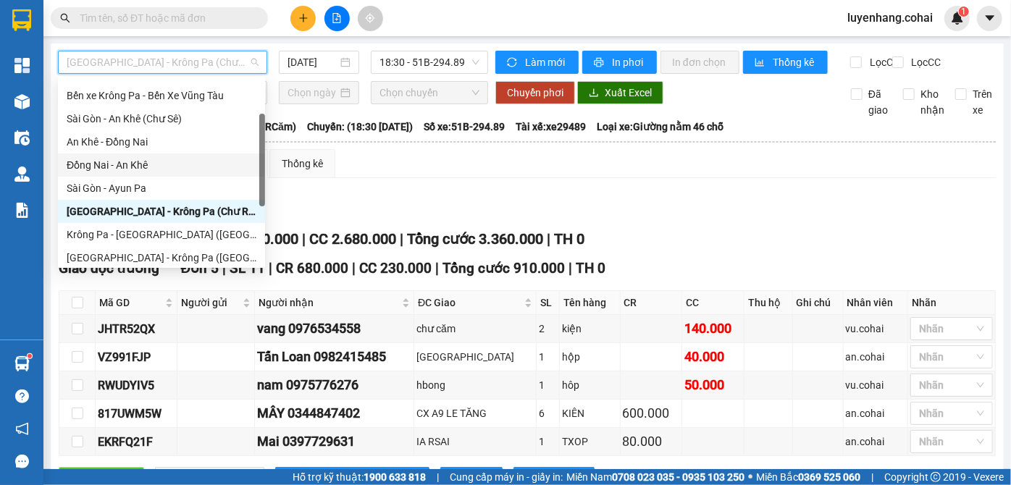
click at [434, 215] on div "Lọc VP Gửi" at bounding box center [527, 209] width 937 height 24
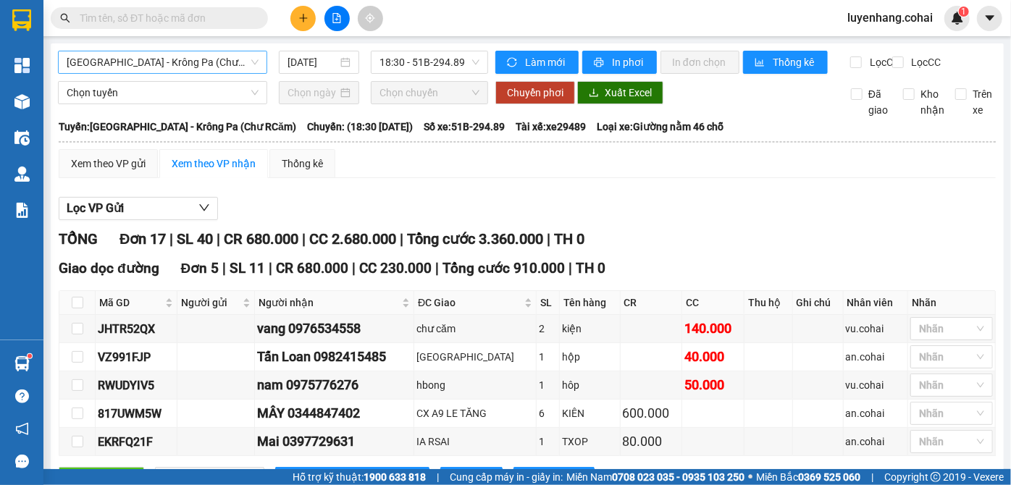
click at [184, 66] on span "[GEOGRAPHIC_DATA] - Krông Pa (Chư RCăm)" at bounding box center [163, 62] width 192 height 22
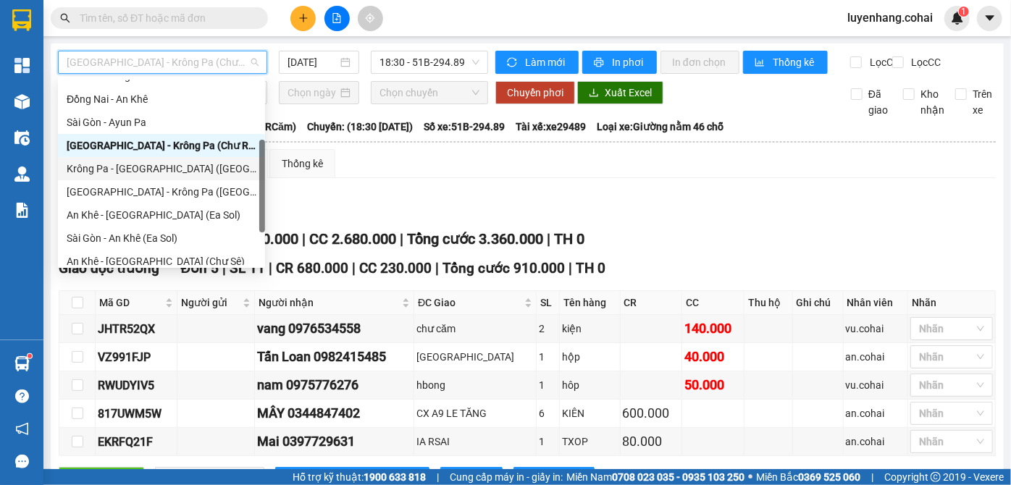
scroll to position [209, 0]
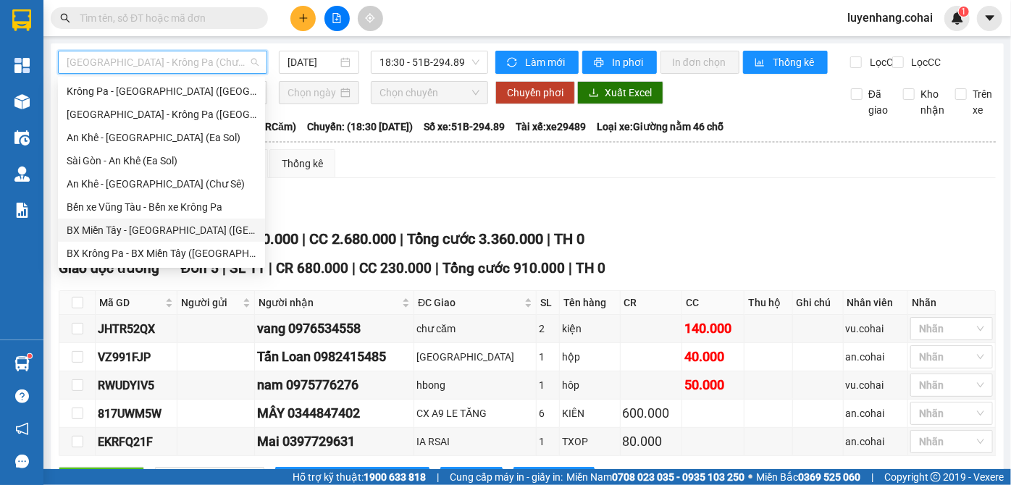
click at [164, 231] on div "BX Miền Tây - [GEOGRAPHIC_DATA] ([GEOGRAPHIC_DATA] - [GEOGRAPHIC_DATA])" at bounding box center [162, 230] width 190 height 16
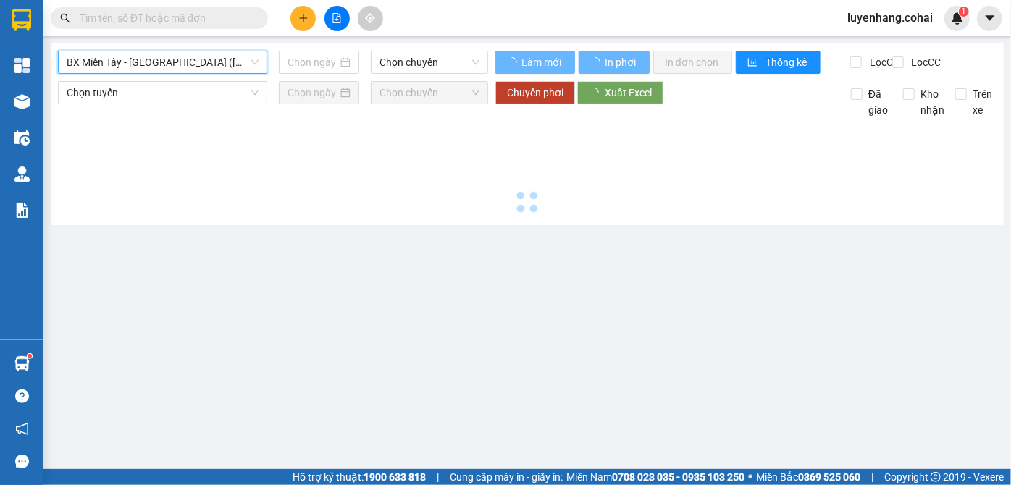
type input "[DATE]"
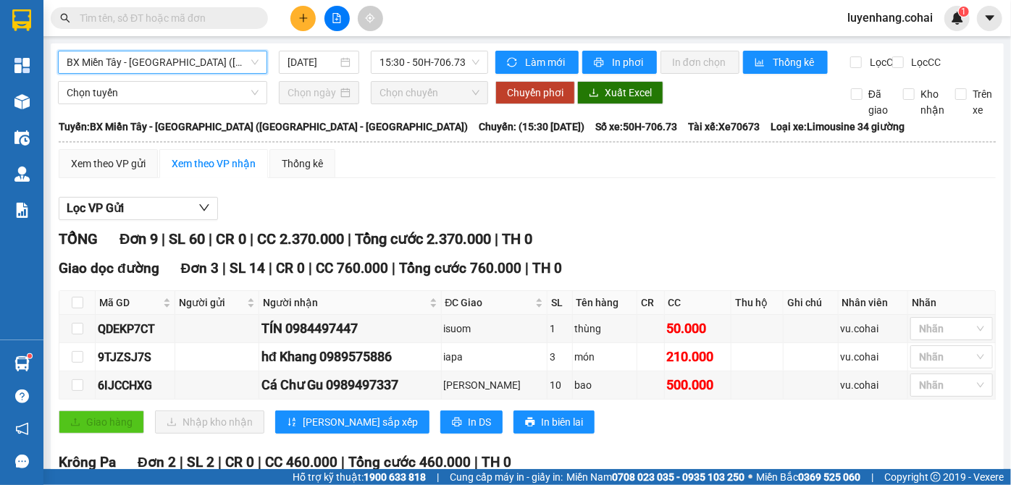
click at [191, 59] on span "BX Miền Tây - [GEOGRAPHIC_DATA] ([GEOGRAPHIC_DATA] - [GEOGRAPHIC_DATA])" at bounding box center [163, 62] width 192 height 22
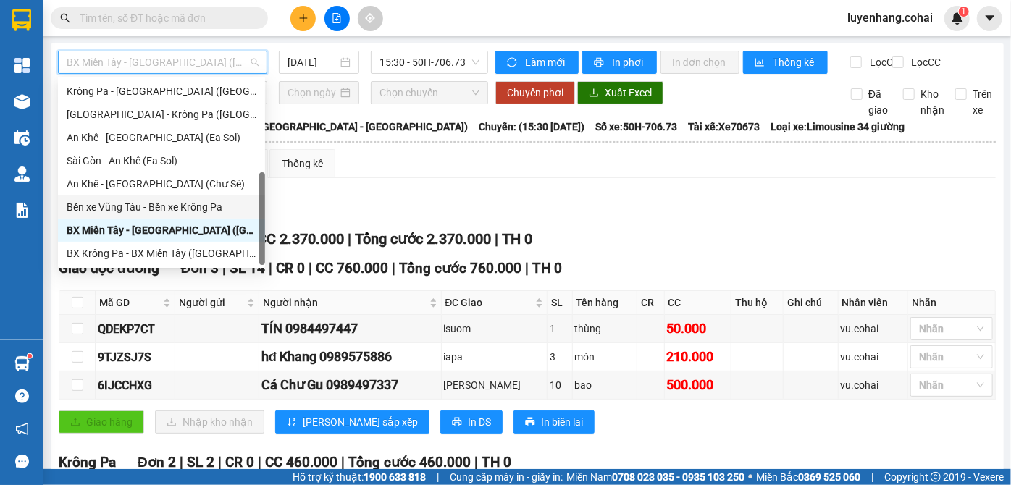
click at [177, 207] on div "Bến xe Vũng Tàu - Bến xe Krông Pa" at bounding box center [162, 207] width 190 height 16
type input "[DATE]"
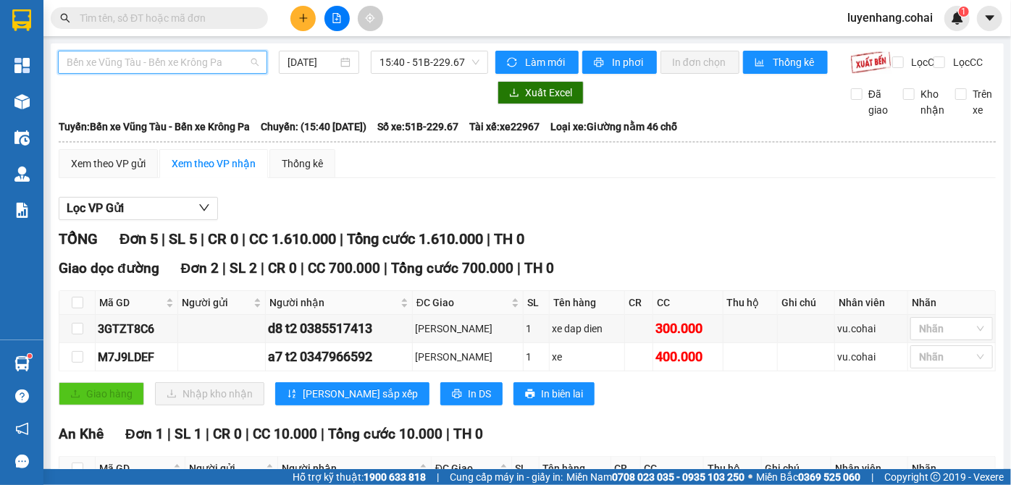
click at [212, 56] on span "Bến xe Vũng Tàu - Bến xe Krông Pa" at bounding box center [163, 62] width 192 height 22
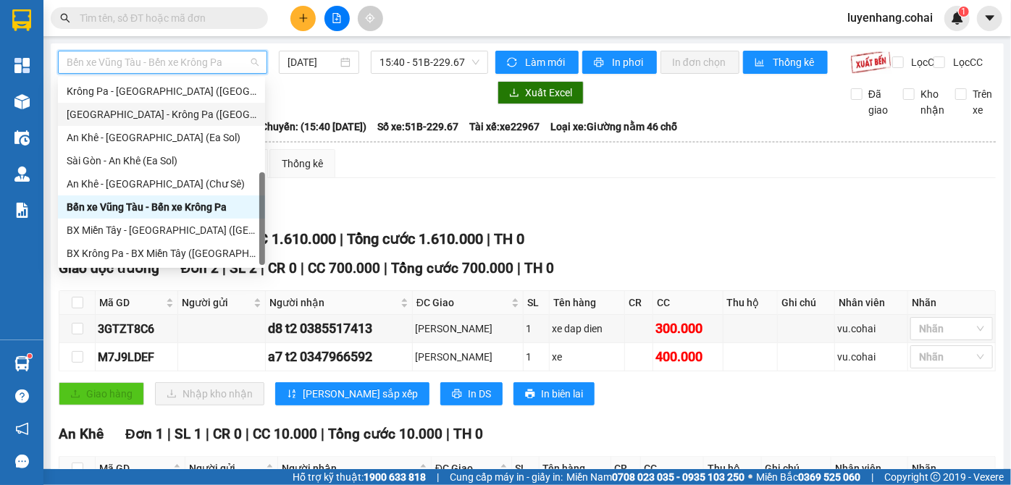
click at [180, 117] on div "[GEOGRAPHIC_DATA] - Krông Pa ([GEOGRAPHIC_DATA])" at bounding box center [162, 114] width 190 height 16
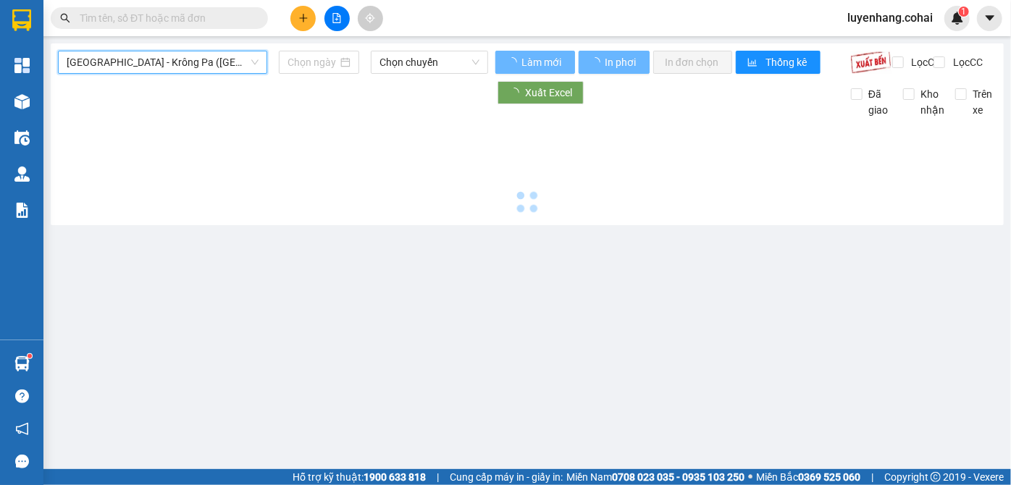
type input "[DATE]"
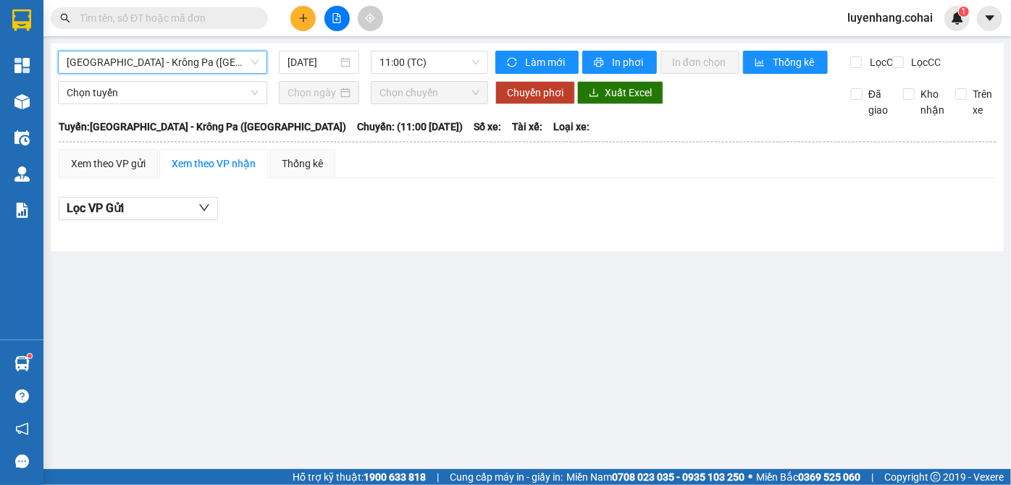
drag, startPoint x: 432, startPoint y: 70, endPoint x: 452, endPoint y: 95, distance: 32.0
click at [435, 72] on span "11:00 (TC)" at bounding box center [429, 62] width 100 height 22
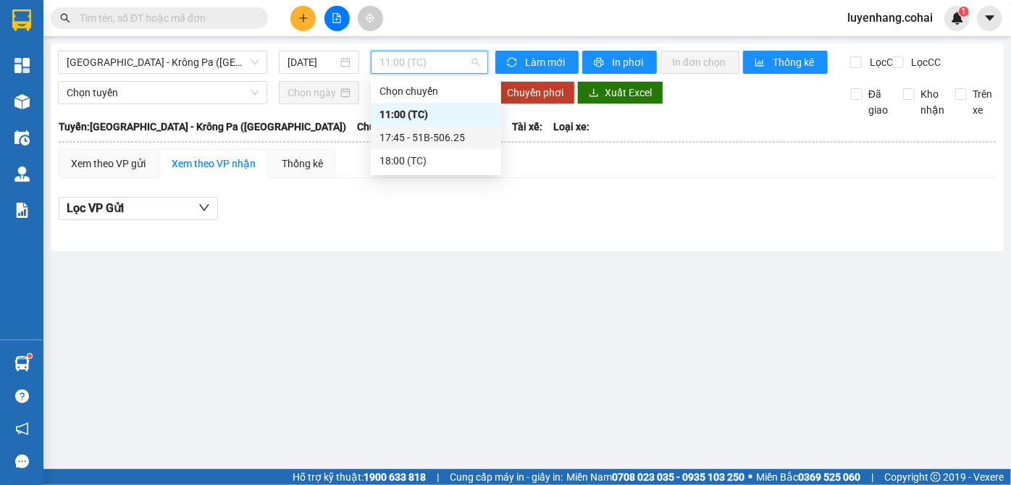
click at [453, 134] on div "17:45 - 51B-506.25" at bounding box center [435, 138] width 113 height 16
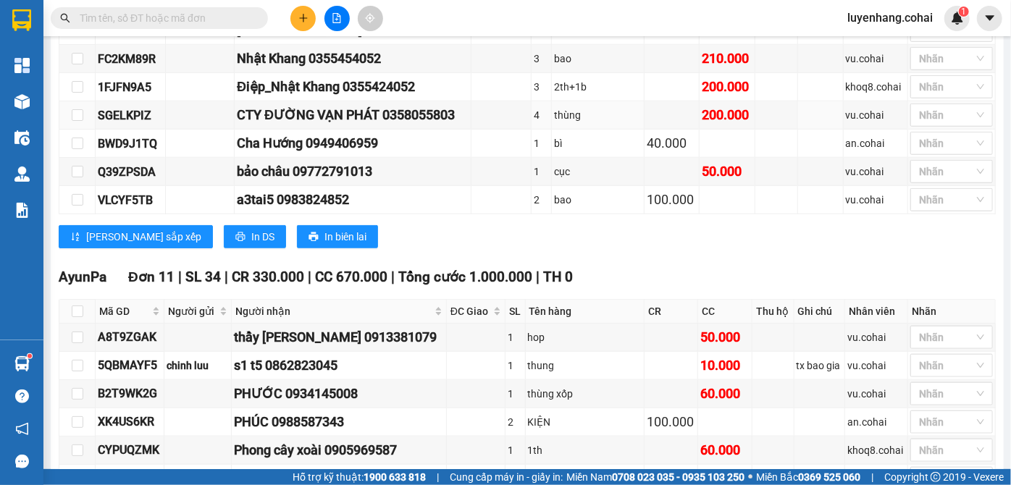
scroll to position [510, 0]
